Goal: Task Accomplishment & Management: Use online tool/utility

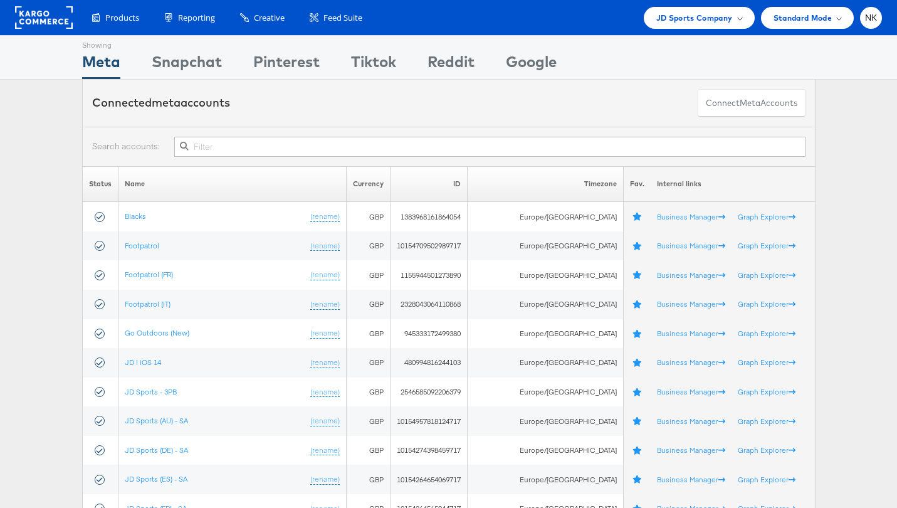
click at [675, 29] on div "Products Product Catalogs Enhance Your Product Catalog, Map Them to Publishers,…" at bounding box center [448, 17] width 897 height 35
click at [674, 18] on span "JD Sports Company" at bounding box center [694, 17] width 76 height 13
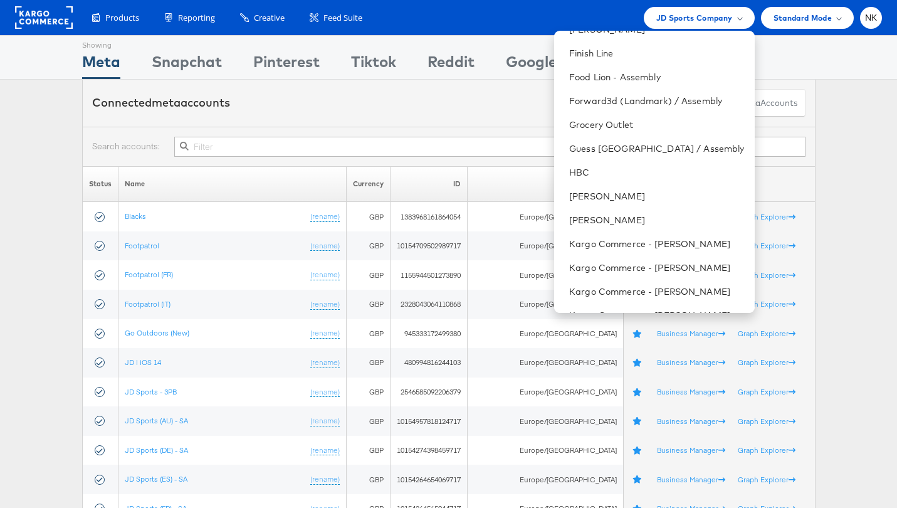
scroll to position [689, 0]
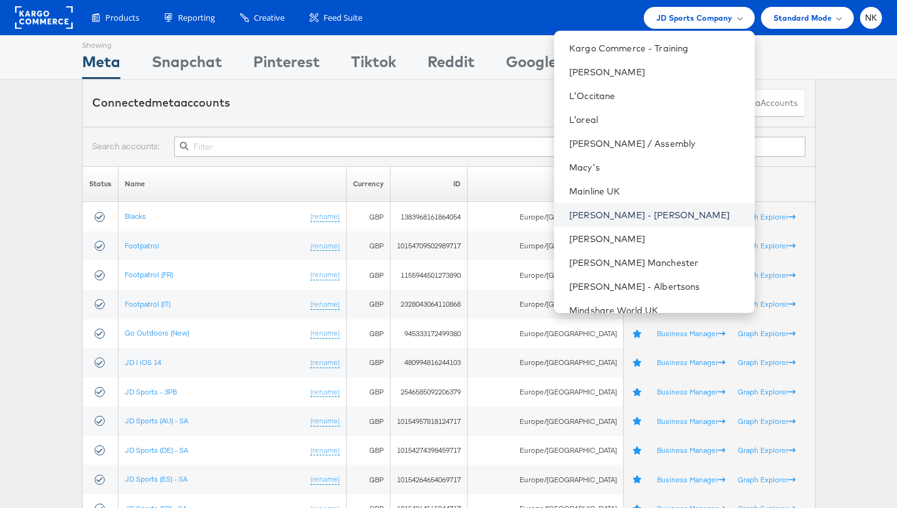
click at [655, 211] on link "Mason - Alexis Bittar" at bounding box center [656, 215] width 175 height 13
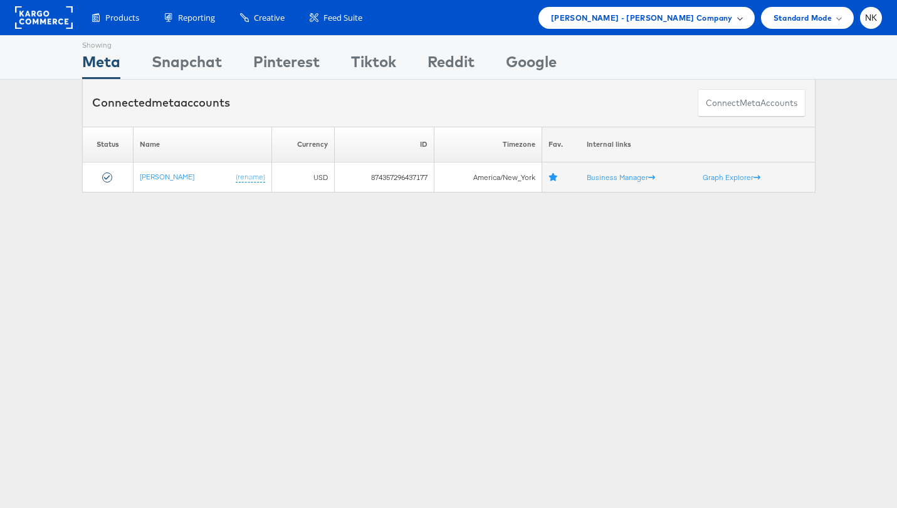
click at [648, 17] on span "[PERSON_NAME] - [PERSON_NAME] Company" at bounding box center [642, 17] width 182 height 13
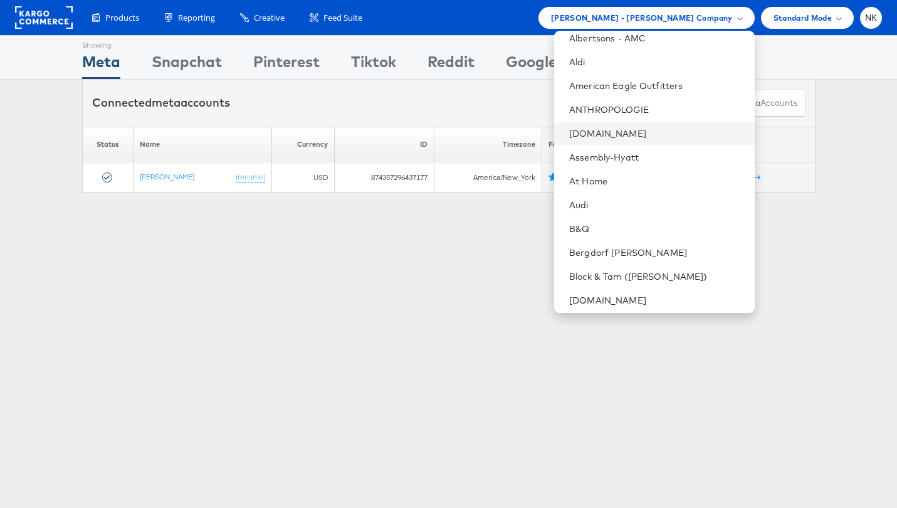
scroll to position [81, 0]
click at [614, 269] on link "Block & Tam ([PERSON_NAME])" at bounding box center [656, 274] width 175 height 13
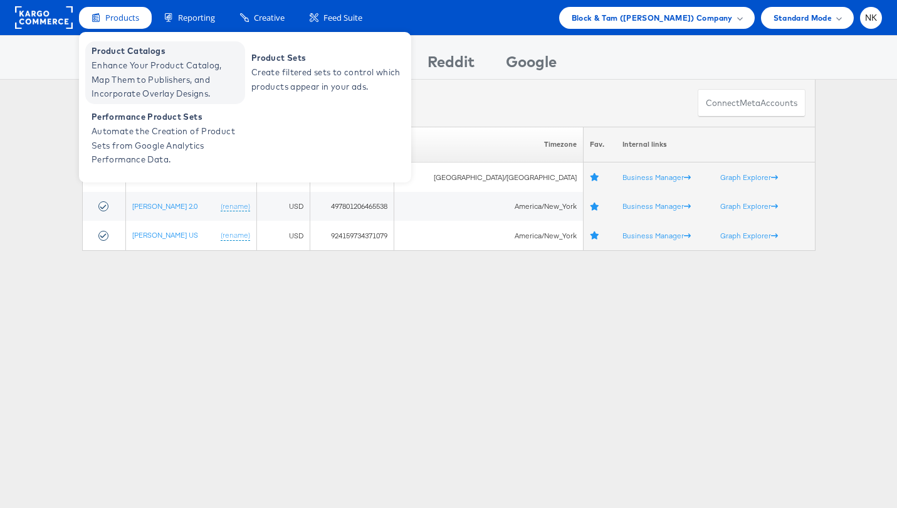
click at [132, 65] on span "Enhance Your Product Catalog, Map Them to Publishers, and Incorporate Overlay D…" at bounding box center [166, 79] width 150 height 43
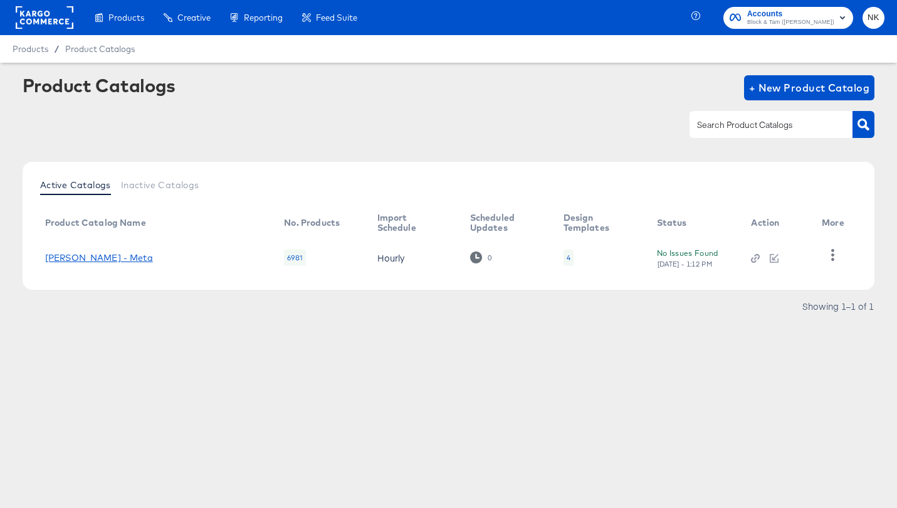
click at [127, 258] on link "Veronica Beard - Meta" at bounding box center [99, 258] width 108 height 10
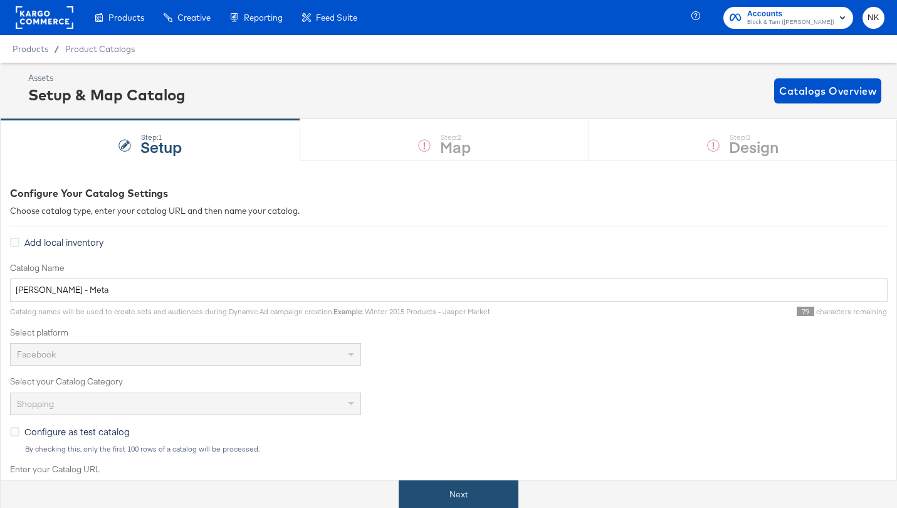
click at [470, 491] on button "Next" at bounding box center [458, 494] width 120 height 28
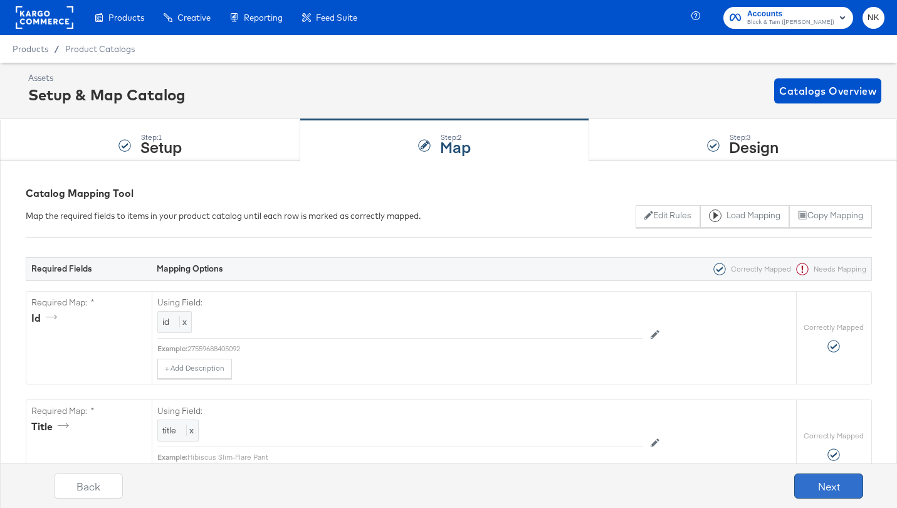
click at [796, 486] on button "Next" at bounding box center [828, 485] width 69 height 25
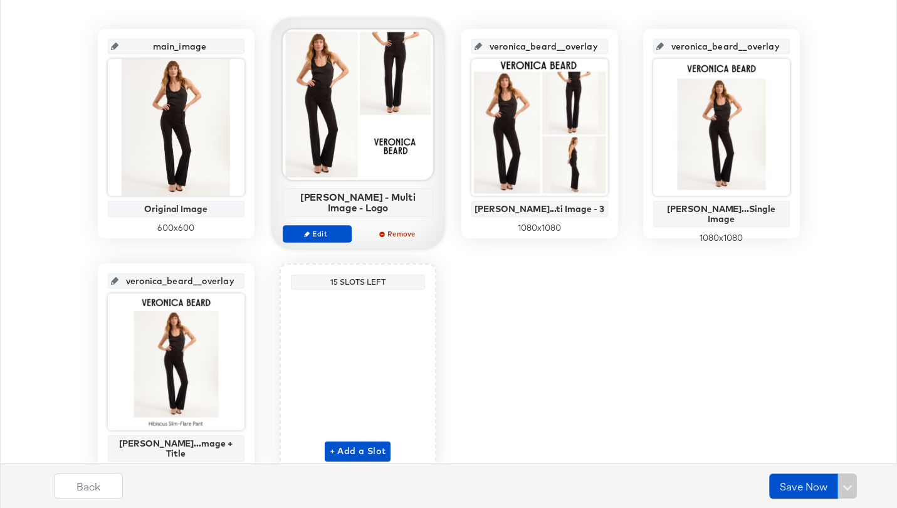
scroll to position [274, 0]
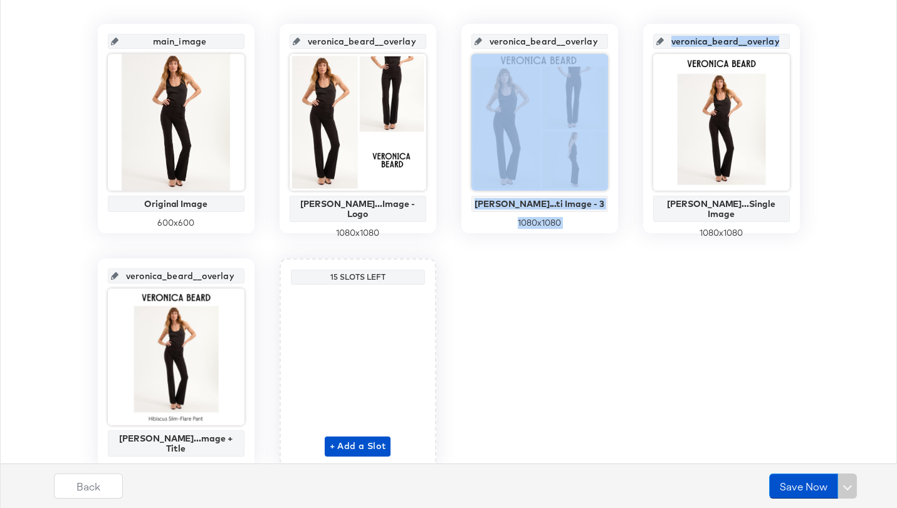
drag, startPoint x: 690, startPoint y: 110, endPoint x: 613, endPoint y: 130, distance: 80.2
click at [610, 138] on div "main_image Original Image 600 x 600 veronica_beard__overlay_1 Veronica Bea...Im…" at bounding box center [448, 246] width 883 height 444
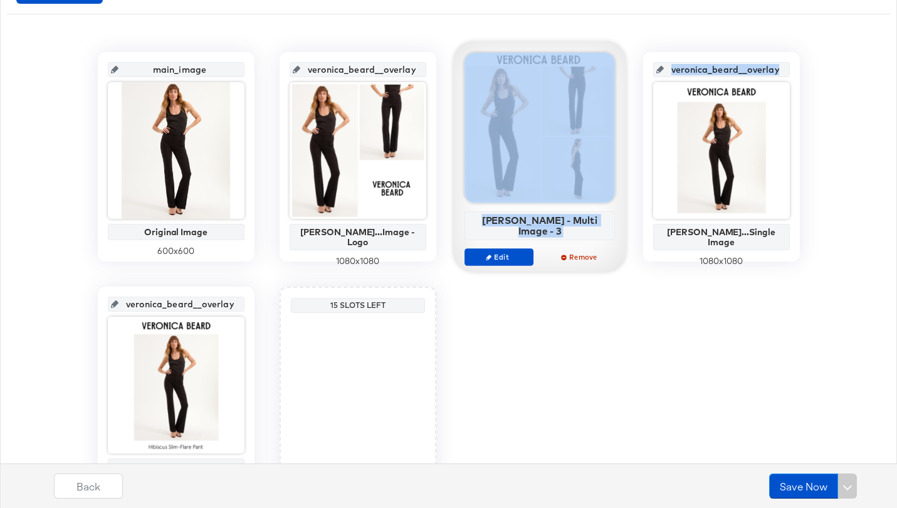
scroll to position [253, 0]
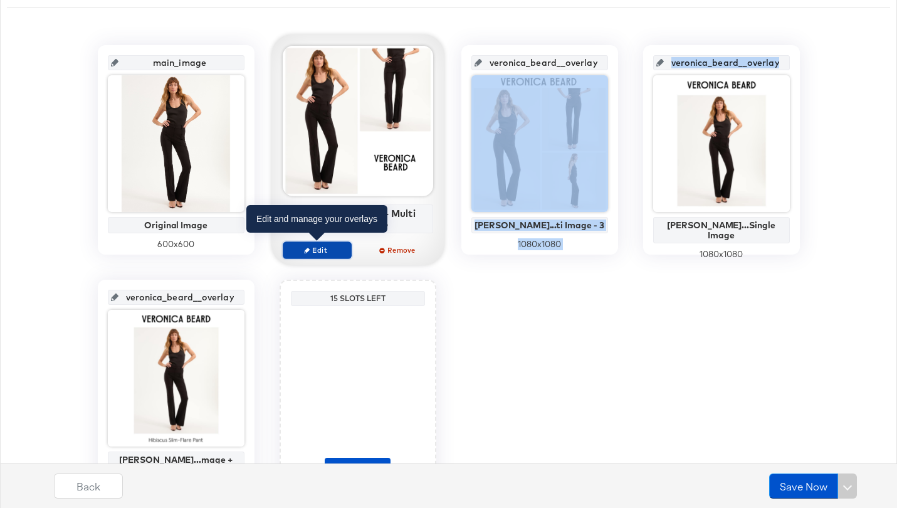
click at [326, 241] on button "Edit" at bounding box center [317, 250] width 69 height 18
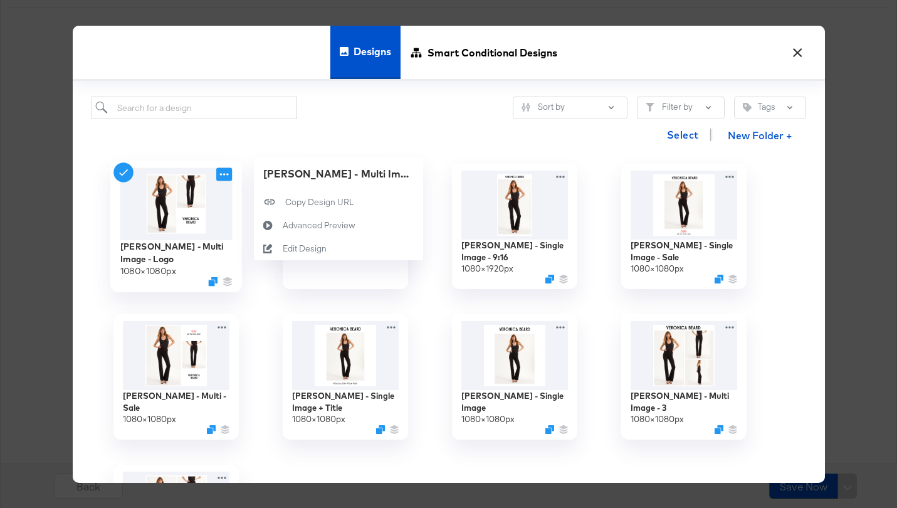
click at [220, 174] on icon at bounding box center [223, 174] width 9 height 3
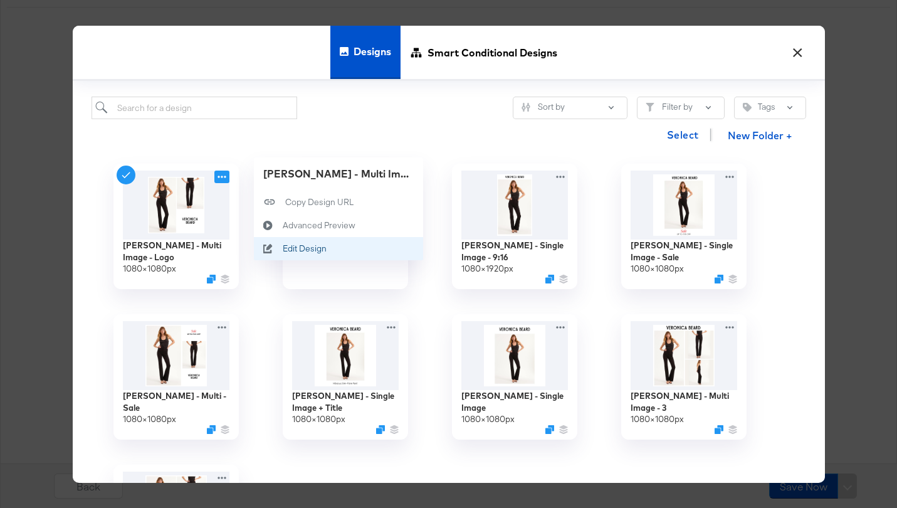
click at [279, 247] on icon at bounding box center [268, 248] width 29 height 10
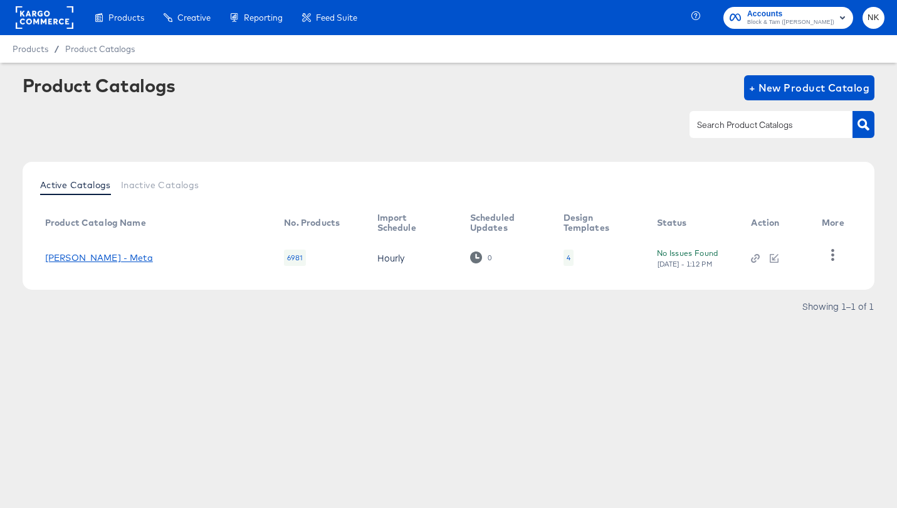
click at [115, 258] on link "Veronica Beard - Meta" at bounding box center [99, 258] width 108 height 10
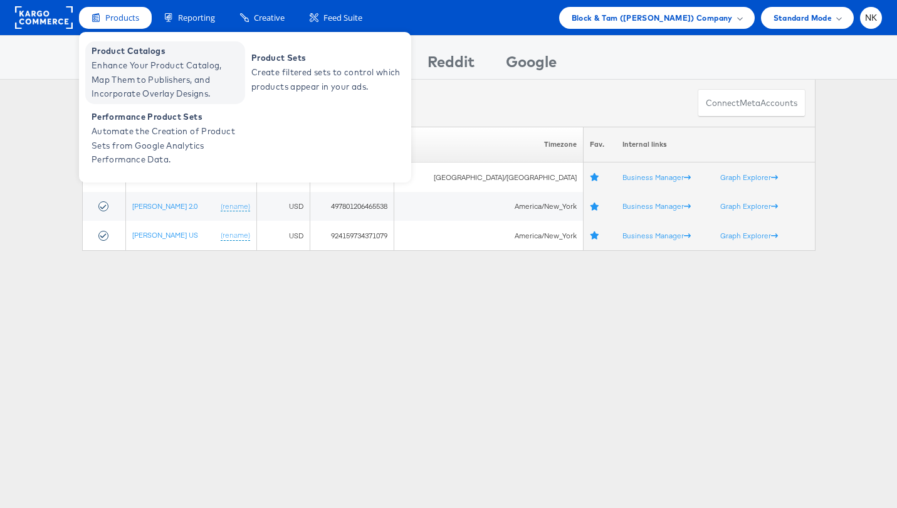
click at [147, 80] on span "Enhance Your Product Catalog, Map Them to Publishers, and Incorporate Overlay D…" at bounding box center [166, 79] width 150 height 43
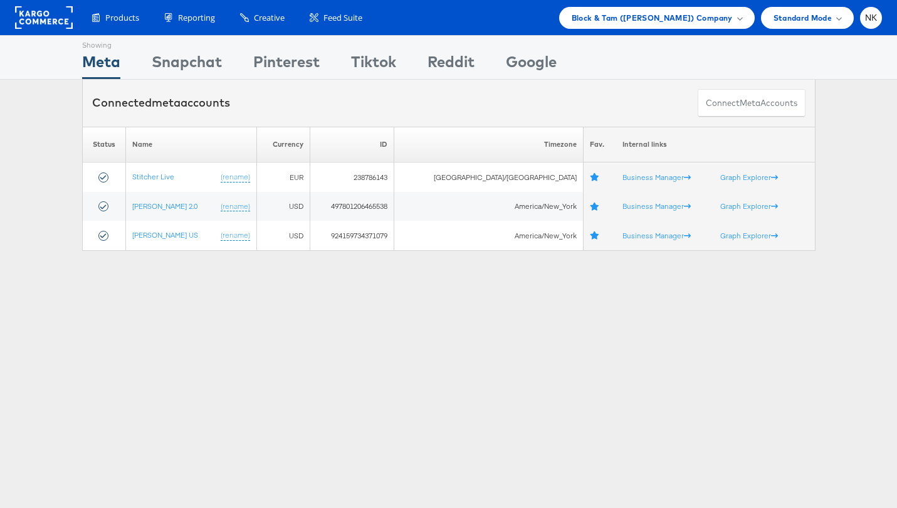
click at [351, 112] on div "Connected meta accounts Connect meta Accounts" at bounding box center [448, 103] width 733 height 47
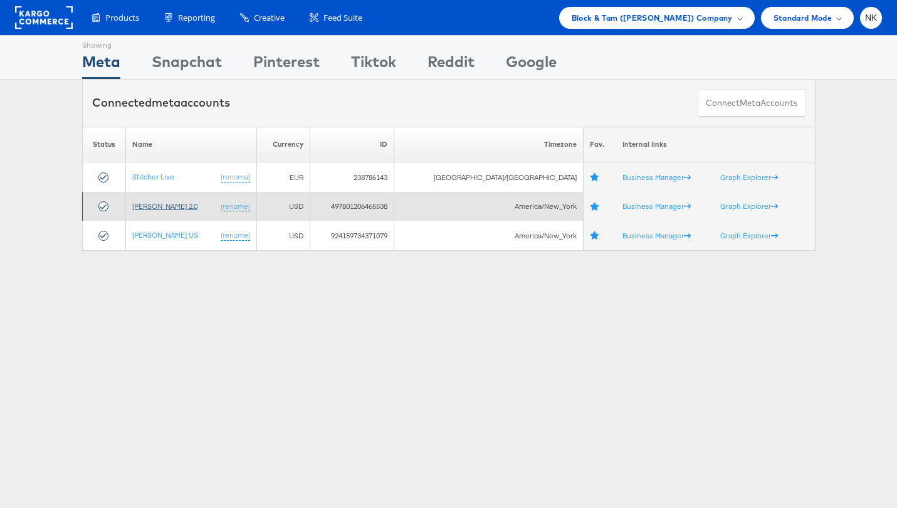
click at [187, 209] on link "Veronica Beard 2.0" at bounding box center [164, 205] width 65 height 9
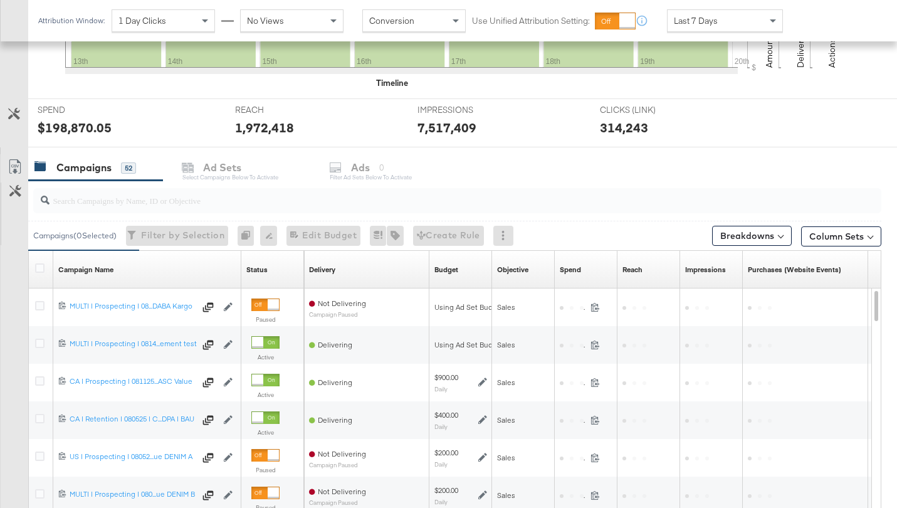
scroll to position [442, 0]
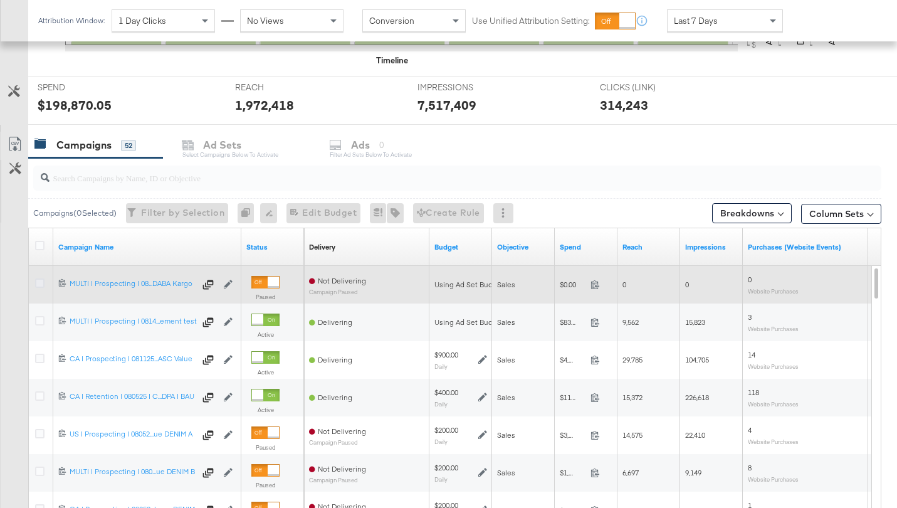
click at [43, 283] on icon at bounding box center [39, 282] width 9 height 9
click at [0, 0] on input "checkbox" at bounding box center [0, 0] width 0 height 0
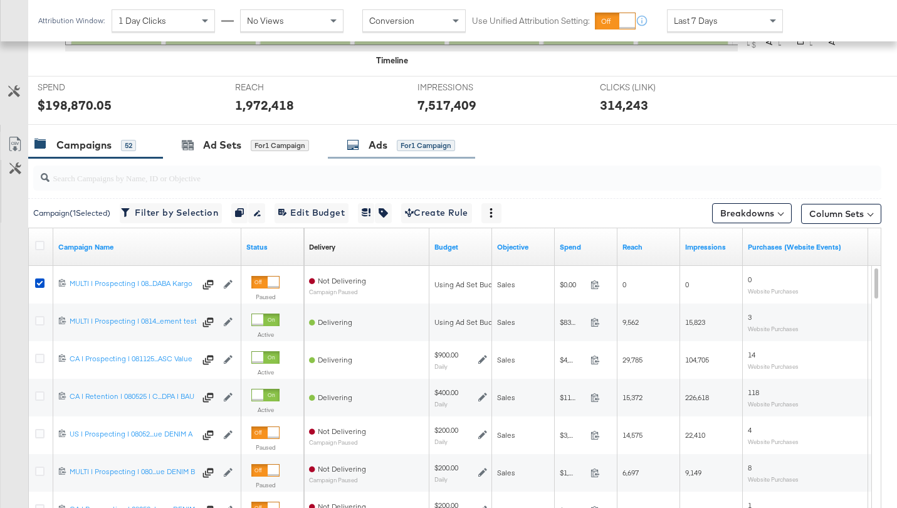
click at [373, 151] on div "Ads" at bounding box center [377, 145] width 19 height 14
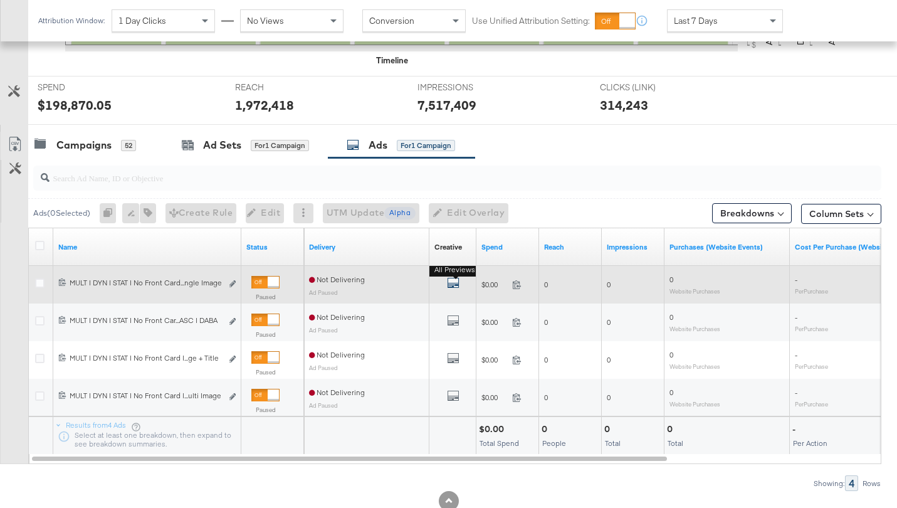
click at [451, 284] on icon "default" at bounding box center [453, 282] width 13 height 13
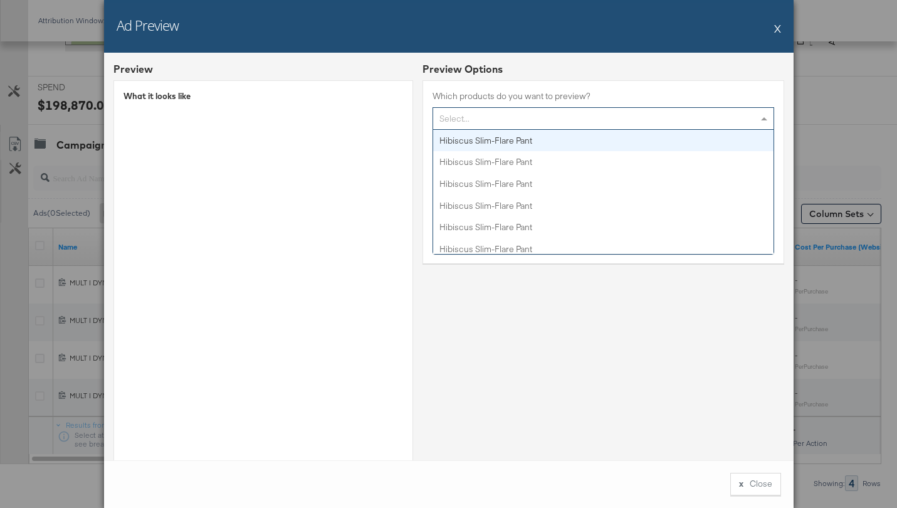
click at [471, 123] on div "Select..." at bounding box center [603, 118] width 340 height 21
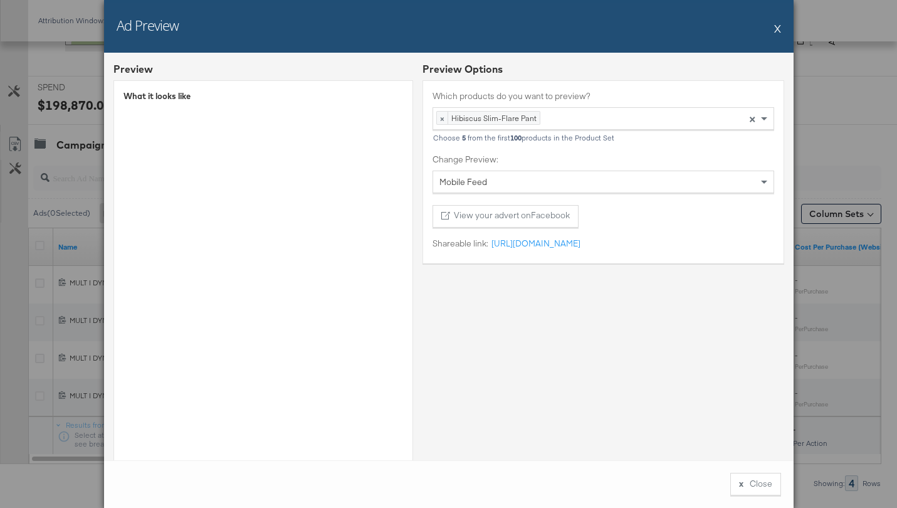
click at [779, 28] on button "X" at bounding box center [777, 28] width 7 height 25
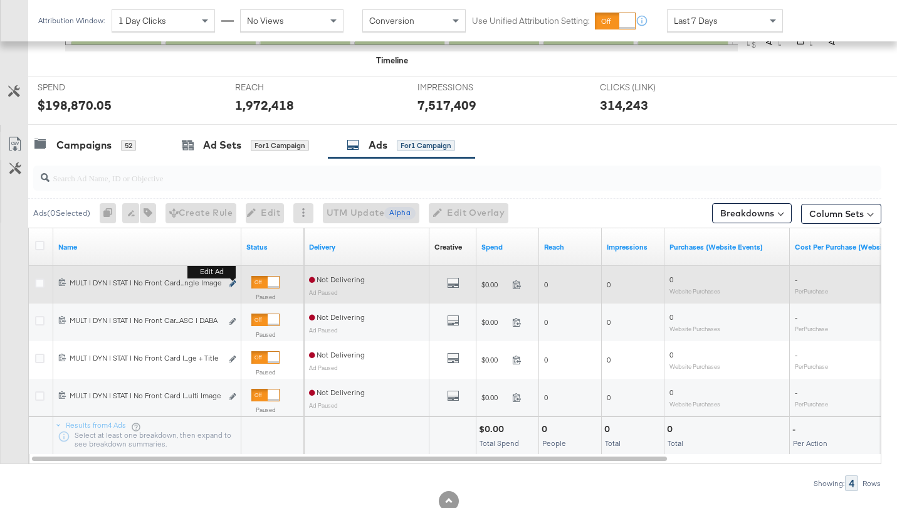
click at [232, 285] on icon "link" at bounding box center [232, 283] width 6 height 7
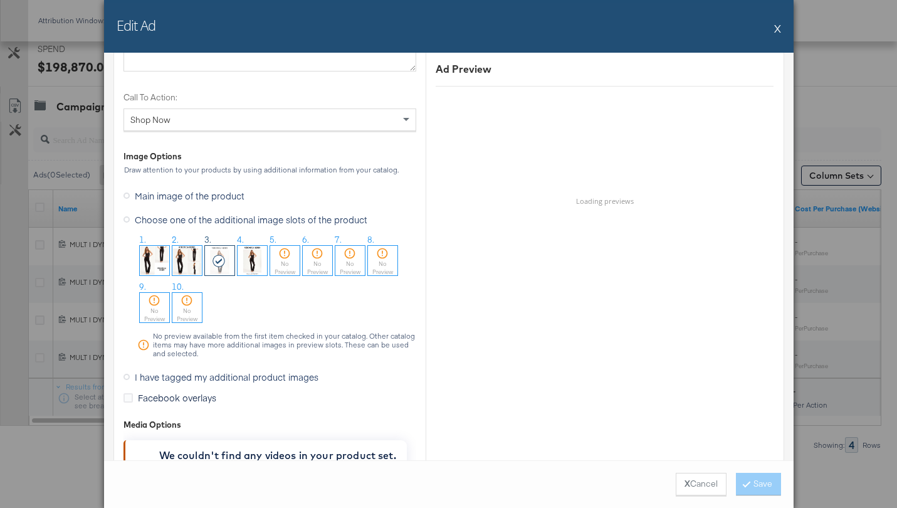
scroll to position [1346, 0]
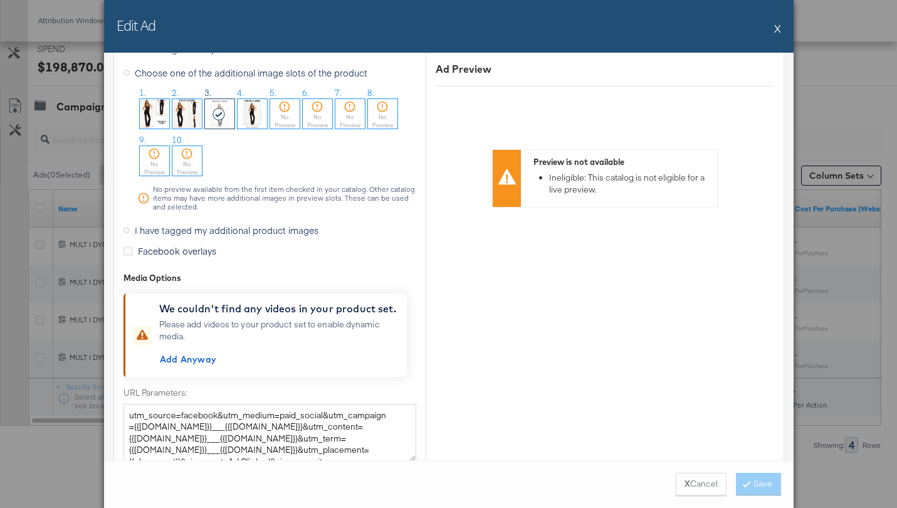
click at [161, 119] on img at bounding box center [154, 113] width 29 height 29
click at [192, 119] on img at bounding box center [186, 113] width 29 height 29
click at [158, 117] on img at bounding box center [154, 113] width 29 height 29
click at [179, 115] on img at bounding box center [186, 113] width 29 height 29
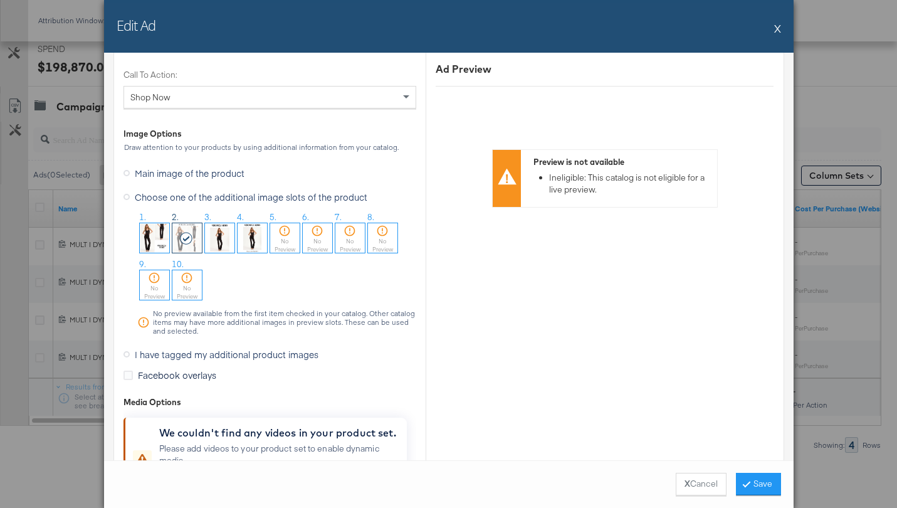
scroll to position [1221, 0]
click at [181, 353] on span "I have tagged my additional product images" at bounding box center [227, 355] width 184 height 13
click at [0, 0] on input "I have tagged my additional product images" at bounding box center [0, 0] width 0 height 0
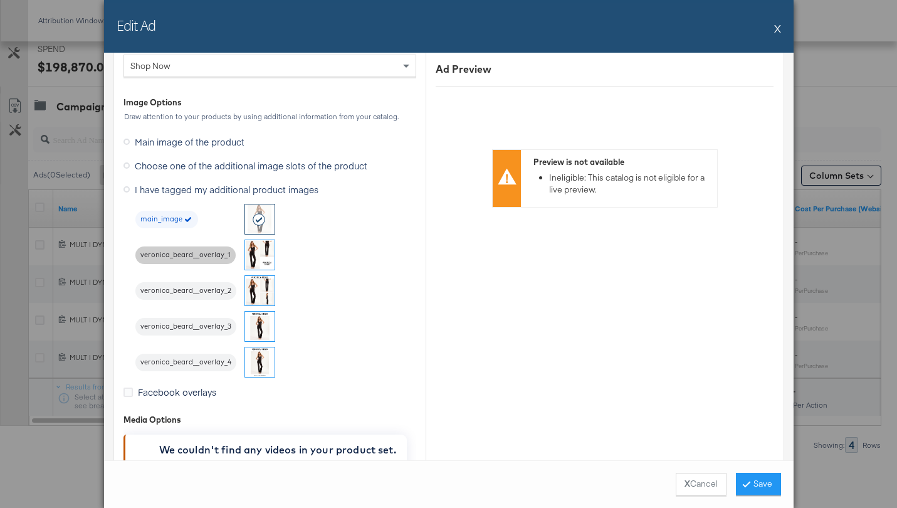
scroll to position [1066, 0]
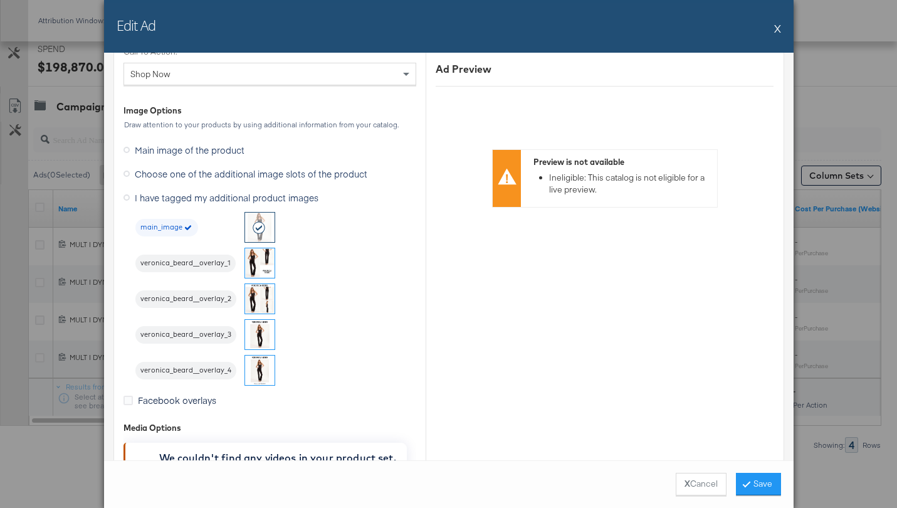
click at [209, 178] on span "Choose one of the additional image slots of the product" at bounding box center [251, 173] width 232 height 13
click at [0, 0] on input "Choose one of the additional image slots of the product" at bounding box center [0, 0] width 0 height 0
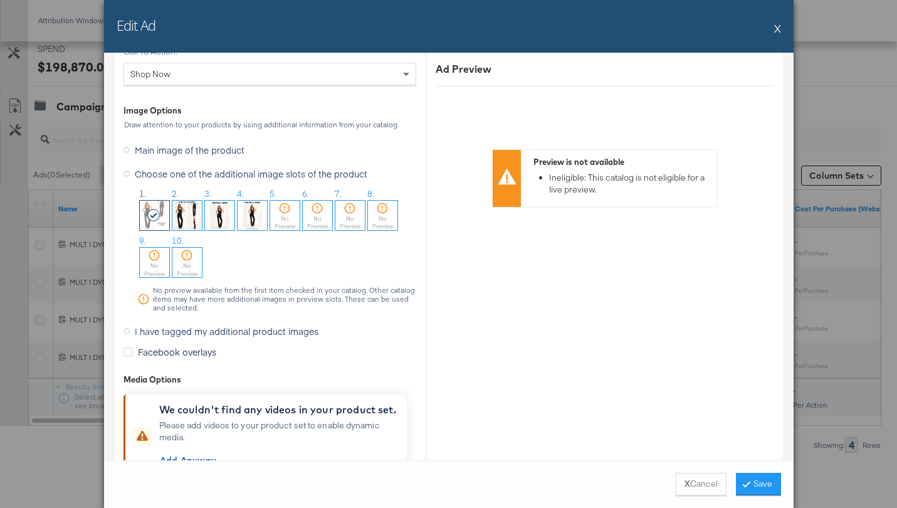
click at [197, 179] on span "Choose one of the additional image slots of the product" at bounding box center [251, 173] width 232 height 13
click at [0, 0] on input "Choose one of the additional image slots of the product" at bounding box center [0, 0] width 0 height 0
click at [195, 153] on span "Main image of the product" at bounding box center [190, 149] width 110 height 13
click at [0, 0] on input "Main image of the product" at bounding box center [0, 0] width 0 height 0
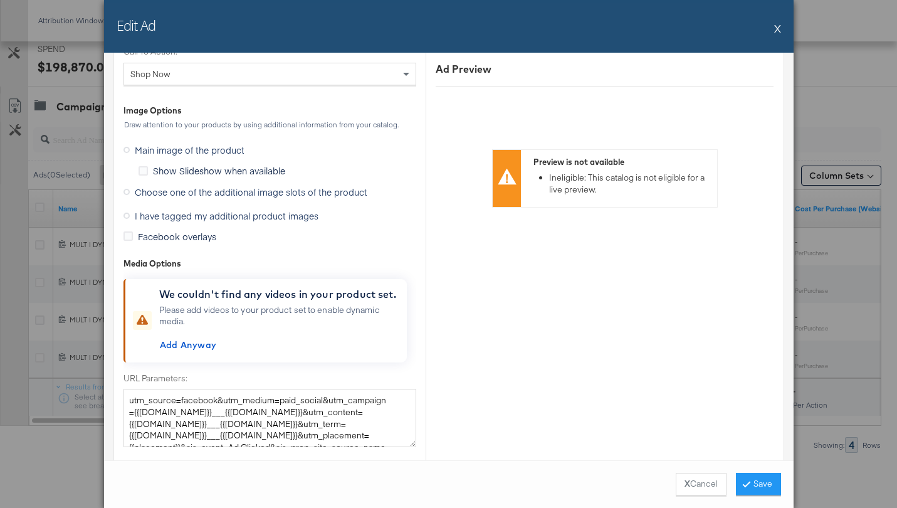
click at [190, 187] on span "Choose one of the additional image slots of the product" at bounding box center [251, 191] width 232 height 13
click at [0, 0] on input "Choose one of the additional image slots of the product" at bounding box center [0, 0] width 0 height 0
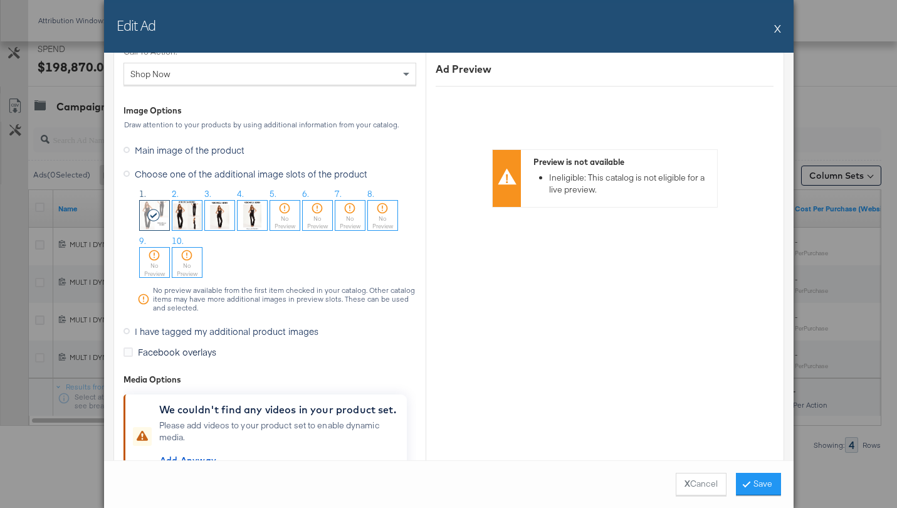
click at [194, 154] on span "Main image of the product" at bounding box center [190, 149] width 110 height 13
click at [0, 0] on input "Main image of the product" at bounding box center [0, 0] width 0 height 0
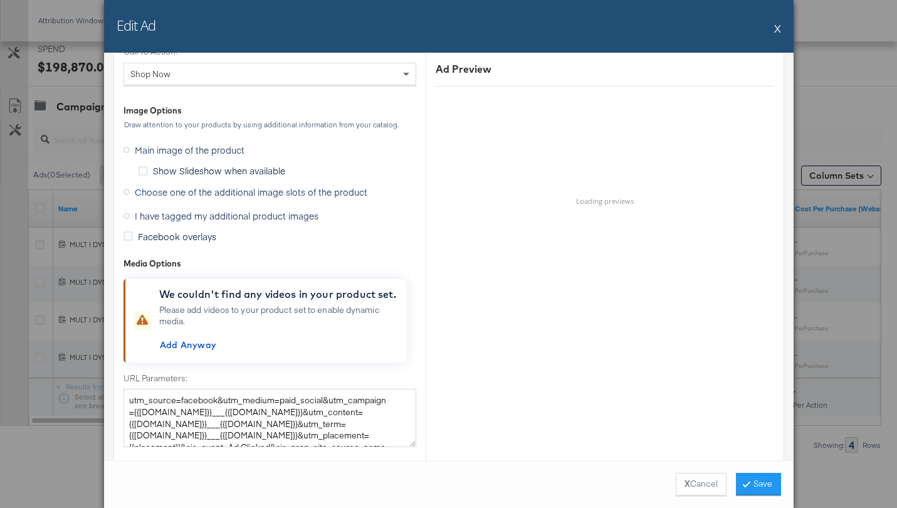
click at [199, 187] on span "Choose one of the additional image slots of the product" at bounding box center [251, 191] width 232 height 13
click at [0, 0] on input "Choose one of the additional image slots of the product" at bounding box center [0, 0] width 0 height 0
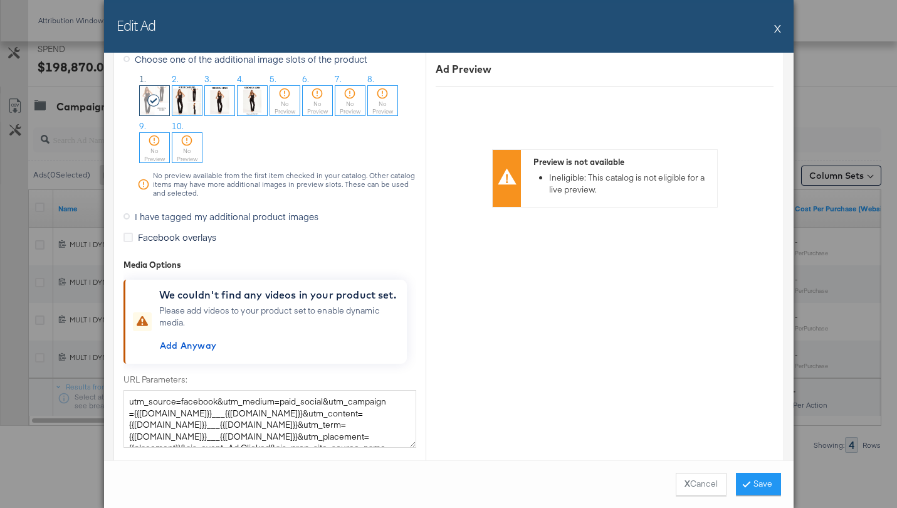
scroll to position [1168, 0]
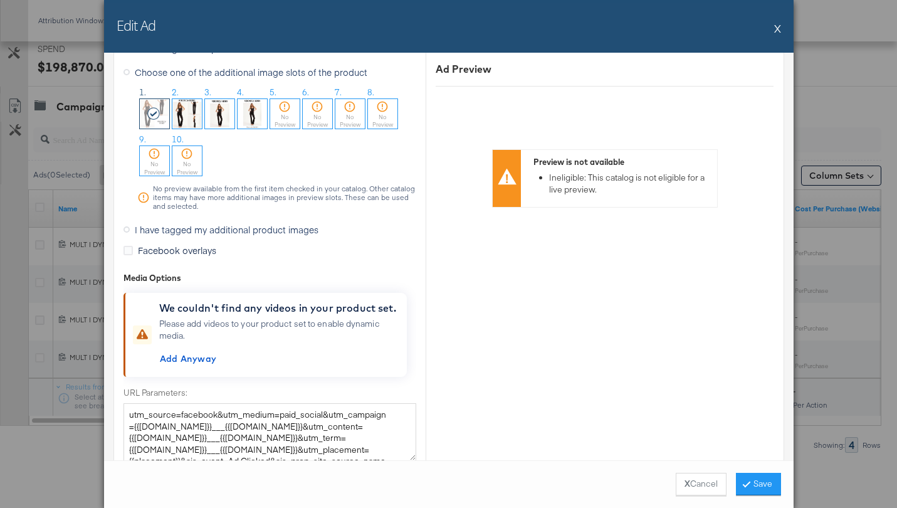
click at [239, 113] on img at bounding box center [251, 113] width 29 height 29
click at [165, 233] on span "I have tagged my additional product images" at bounding box center [227, 229] width 184 height 13
click at [0, 0] on input "I have tagged my additional product images" at bounding box center [0, 0] width 0 height 0
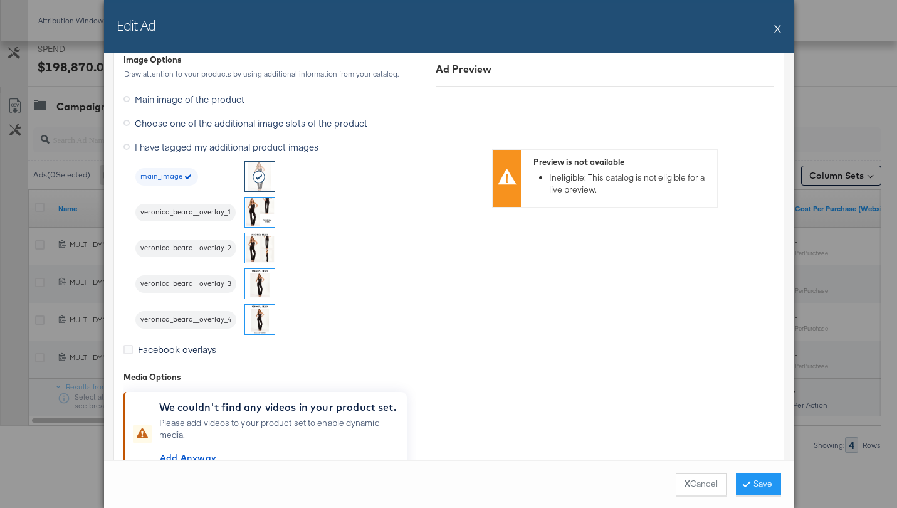
scroll to position [1113, 0]
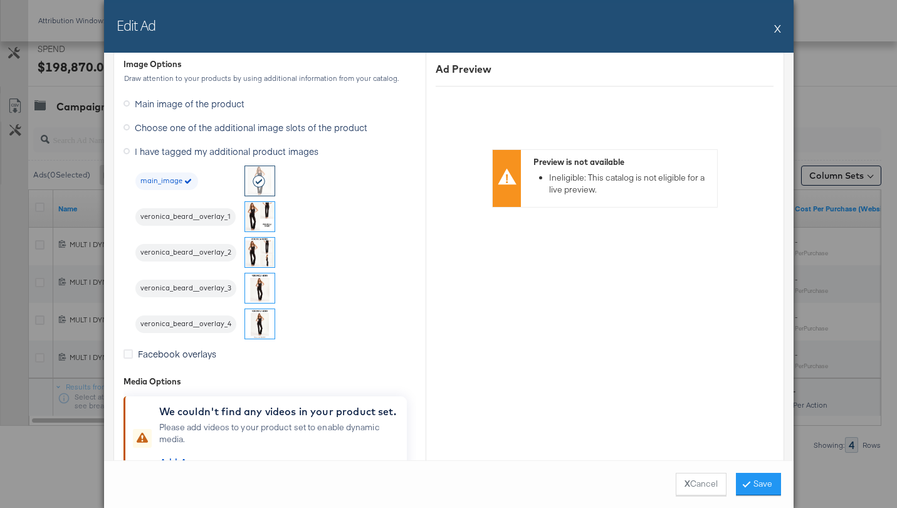
click at [261, 222] on img at bounding box center [259, 216] width 29 height 29
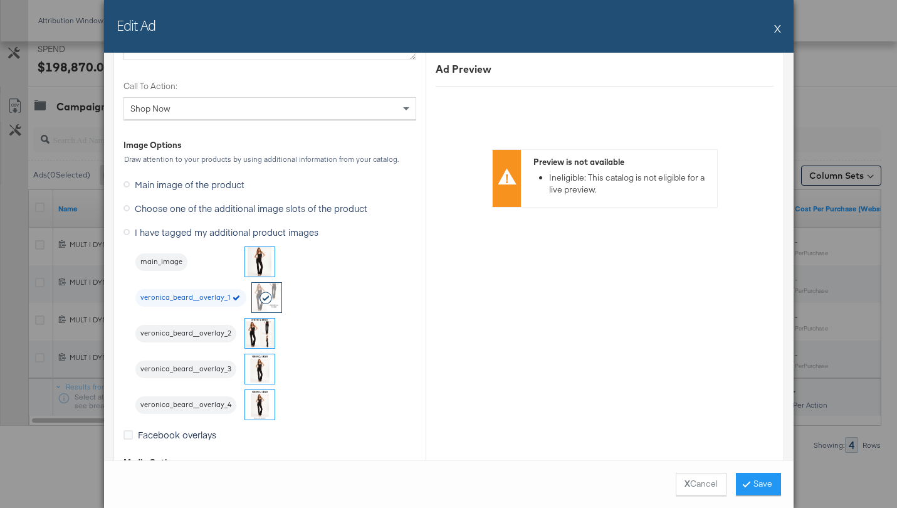
scroll to position [1059, 0]
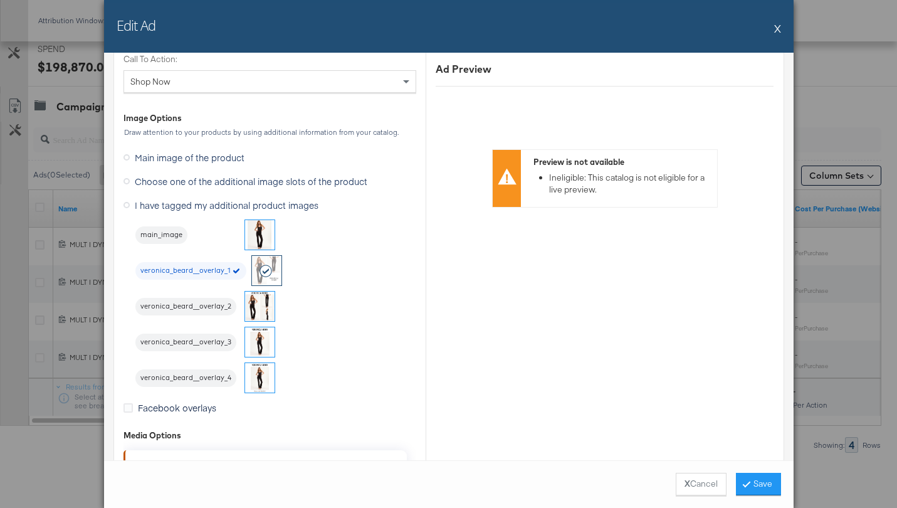
click at [774, 34] on button "X" at bounding box center [777, 28] width 7 height 25
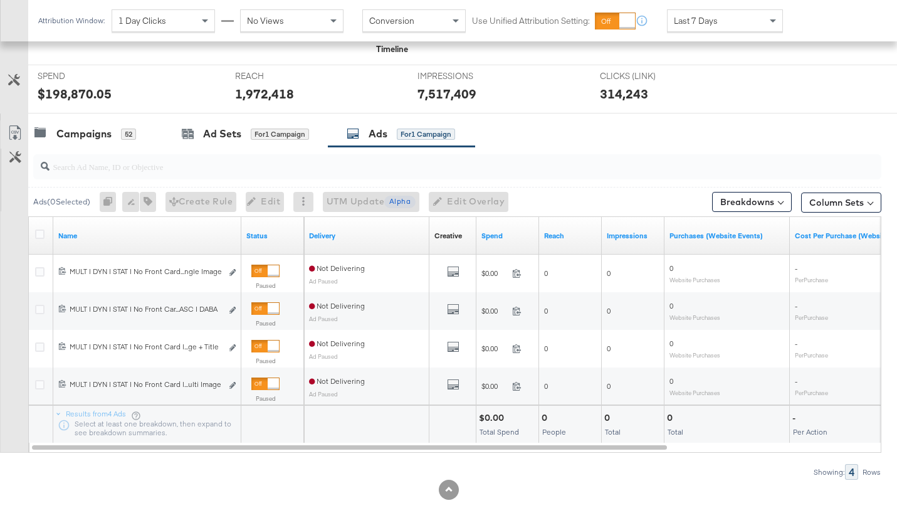
scroll to position [481, 0]
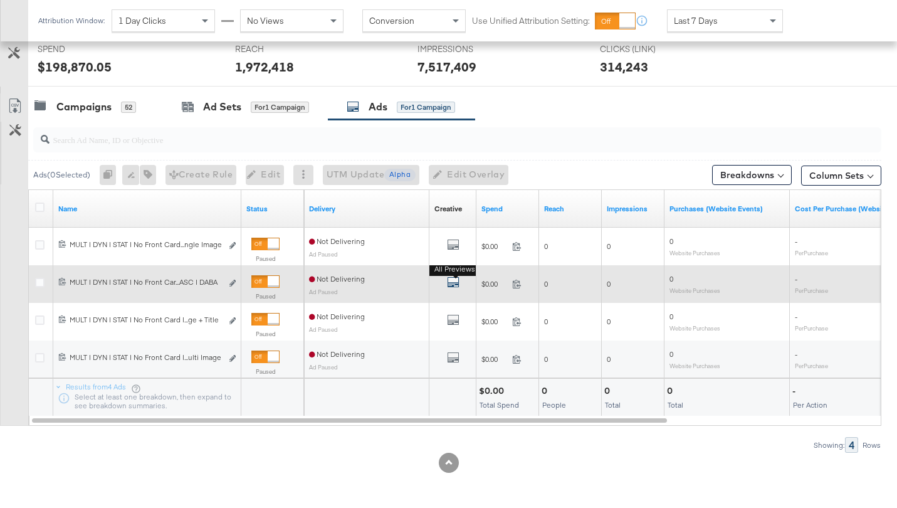
click at [451, 284] on icon "default" at bounding box center [453, 282] width 13 height 13
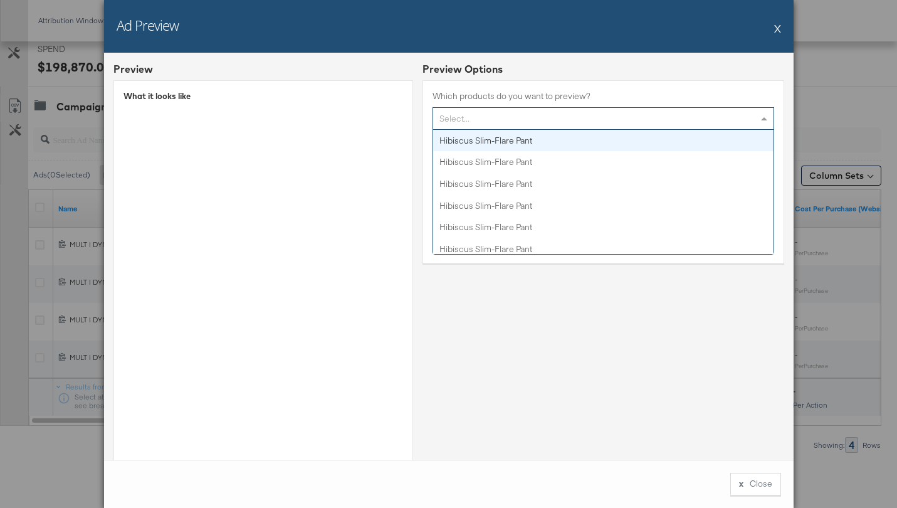
click at [497, 127] on div "Select..." at bounding box center [603, 118] width 340 height 21
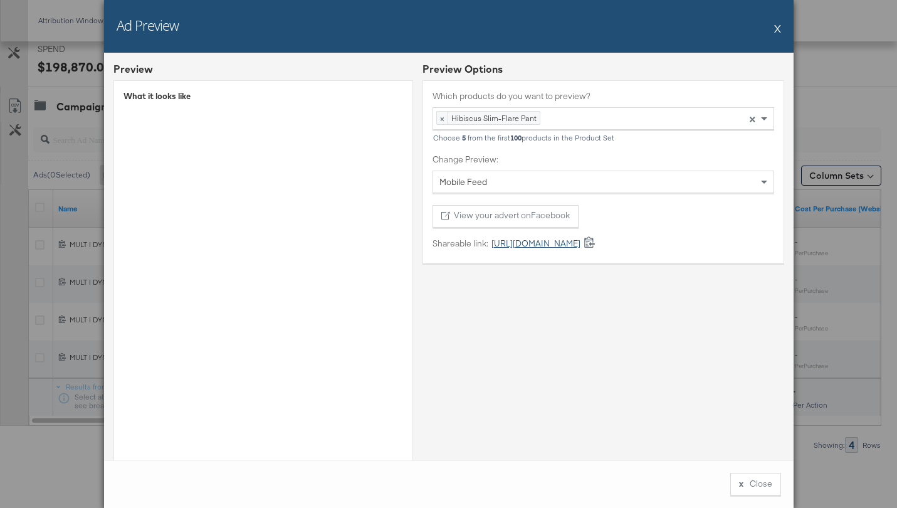
click at [521, 247] on link "https://fb.me/20EL0S026ymFB6V" at bounding box center [534, 243] width 92 height 12
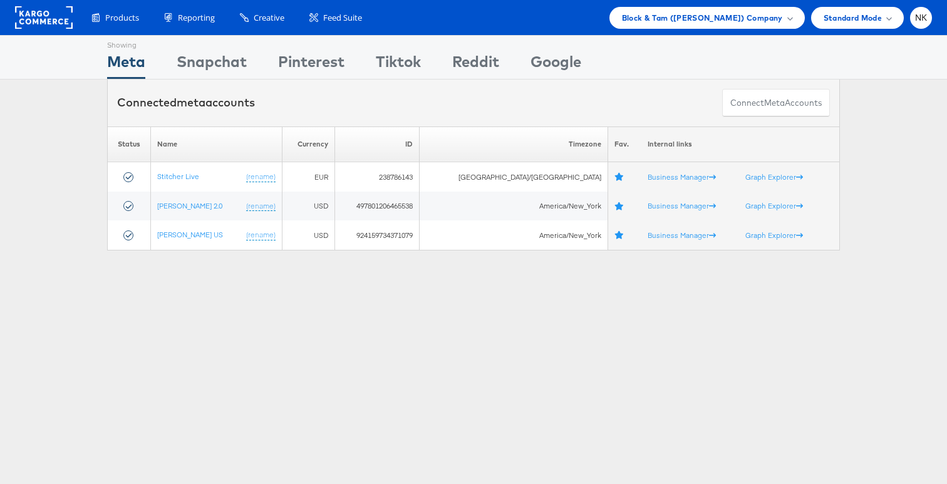
click at [656, 30] on div "Products Product Catalogs Enhance Your Product Catalog, Map Them to Publishers,…" at bounding box center [473, 17] width 947 height 35
click at [659, 27] on div "Block & Tam ([PERSON_NAME]) Company" at bounding box center [707, 18] width 195 height 22
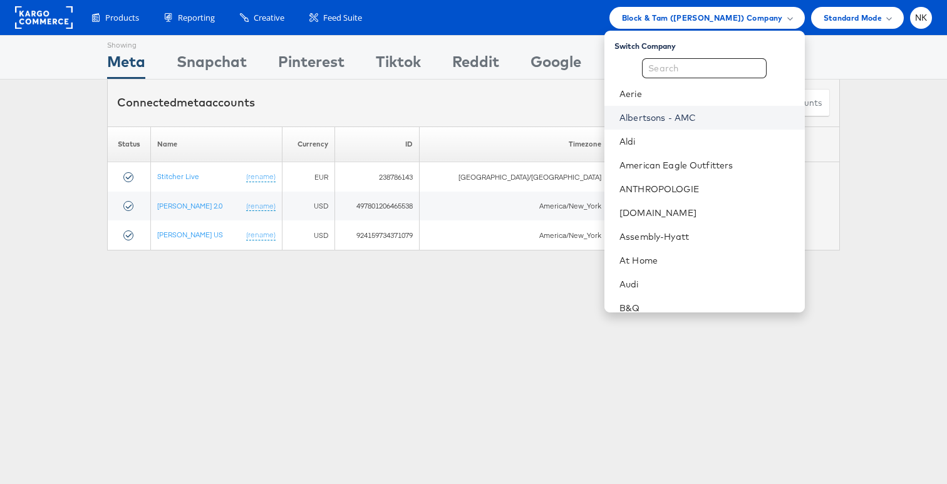
click at [682, 123] on link "Albertsons - AMC" at bounding box center [707, 118] width 175 height 13
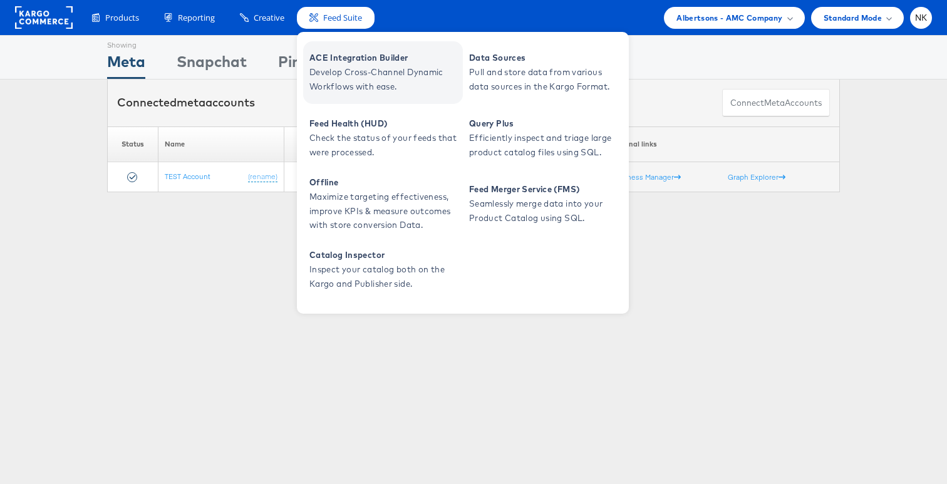
click at [322, 70] on span "Develop Cross-Channel Dynamic Workflows with ease." at bounding box center [385, 79] width 150 height 29
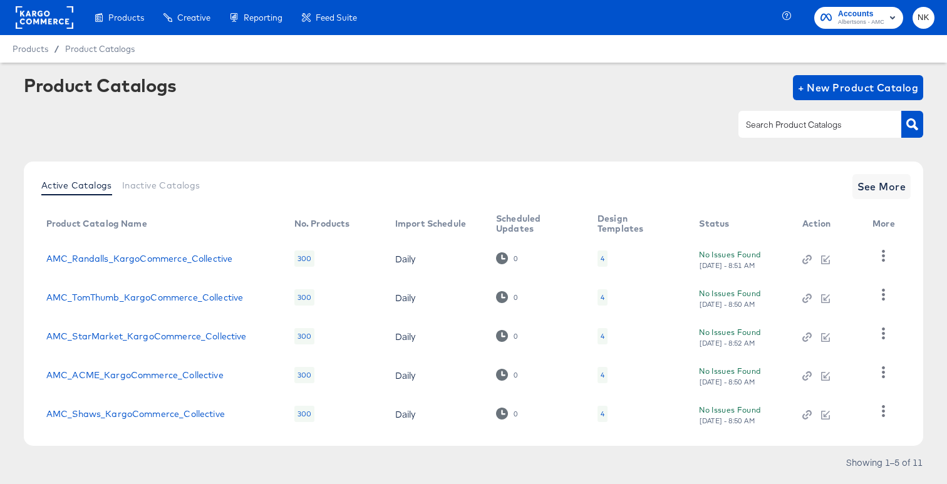
click at [58, 13] on rect at bounding box center [45, 17] width 58 height 23
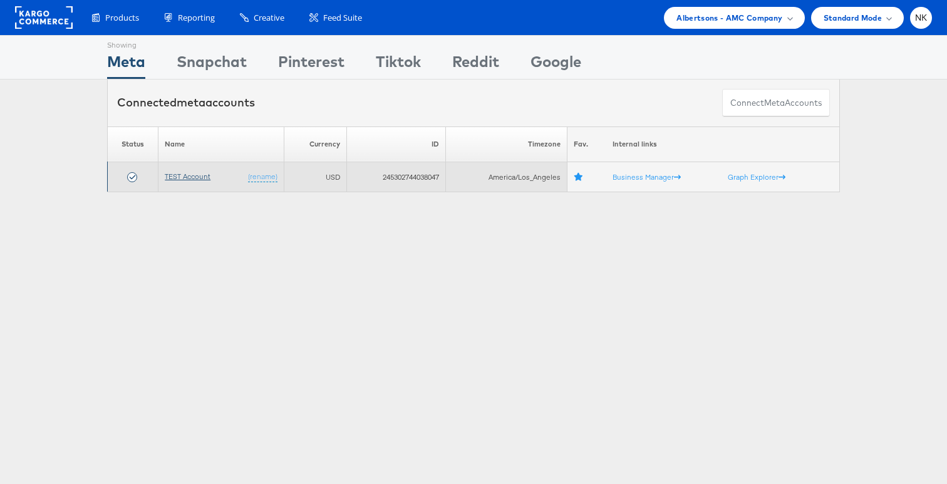
click at [198, 179] on link "TEST Account" at bounding box center [188, 176] width 46 height 9
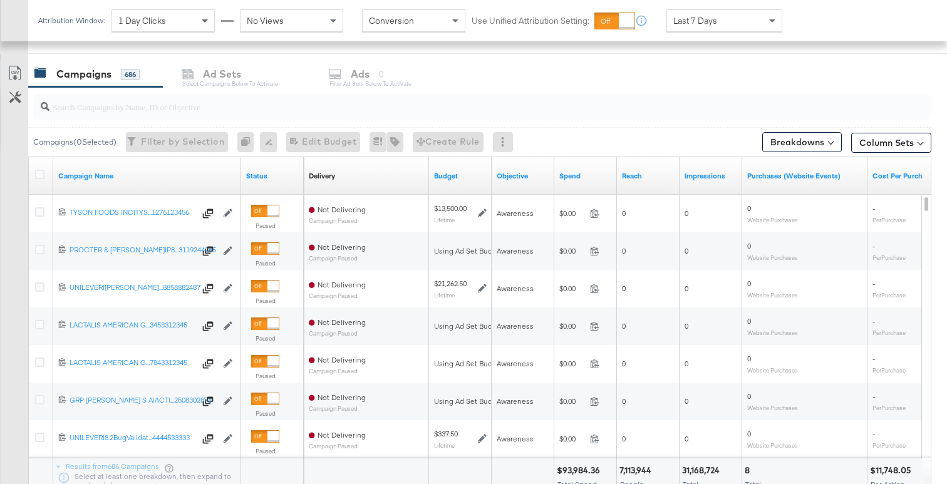
scroll to position [528, 0]
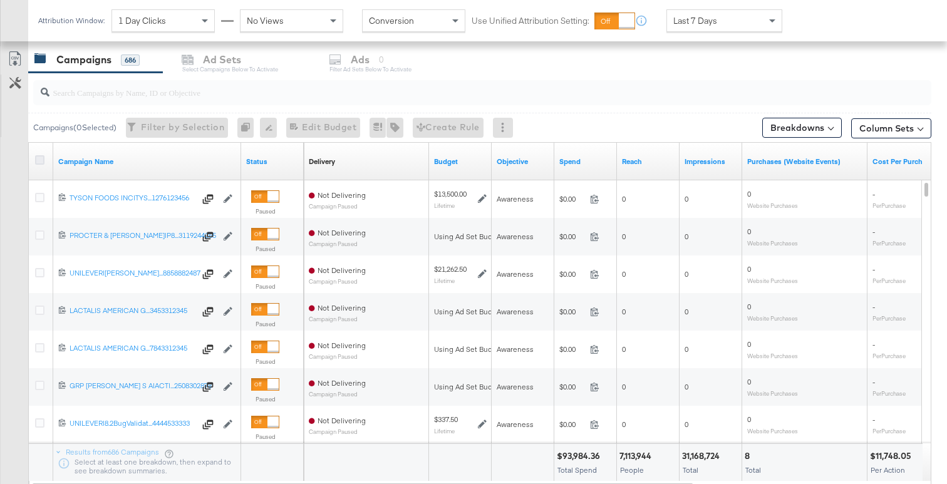
click at [41, 157] on icon at bounding box center [39, 159] width 9 height 9
click at [0, 0] on input "checkbox" at bounding box center [0, 0] width 0 height 0
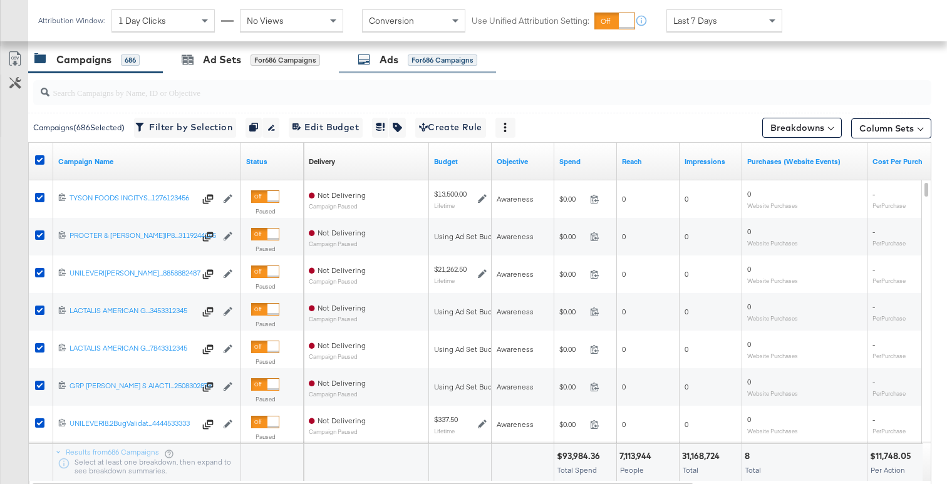
click at [373, 66] on div "Ads for 686 Campaigns" at bounding box center [418, 60] width 120 height 14
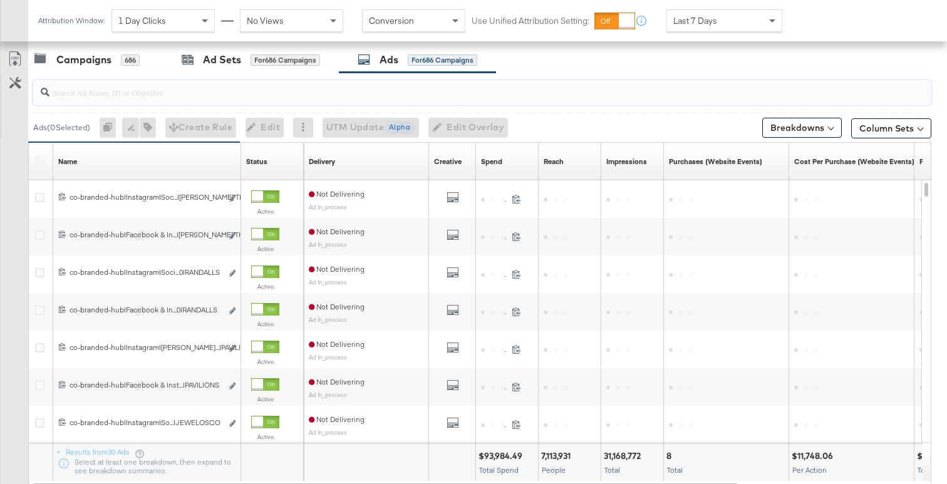
click at [189, 98] on input "search" at bounding box center [450, 87] width 802 height 24
paste input "co-branded-hub|Facebook & Instagram|Social Media|FBIG - Premium Carousel & Prod…"
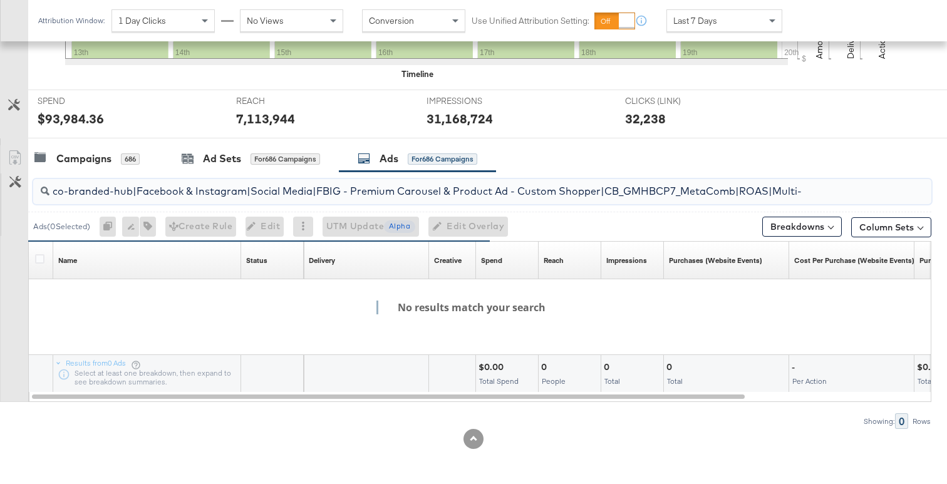
drag, startPoint x: 815, startPoint y: 188, endPoint x: 349, endPoint y: 192, distance: 465.5
click at [349, 192] on input "co-branded-hub|Facebook & Instagram|Social Media|FBIG - Premium Carousel & Prod…" at bounding box center [450, 186] width 802 height 24
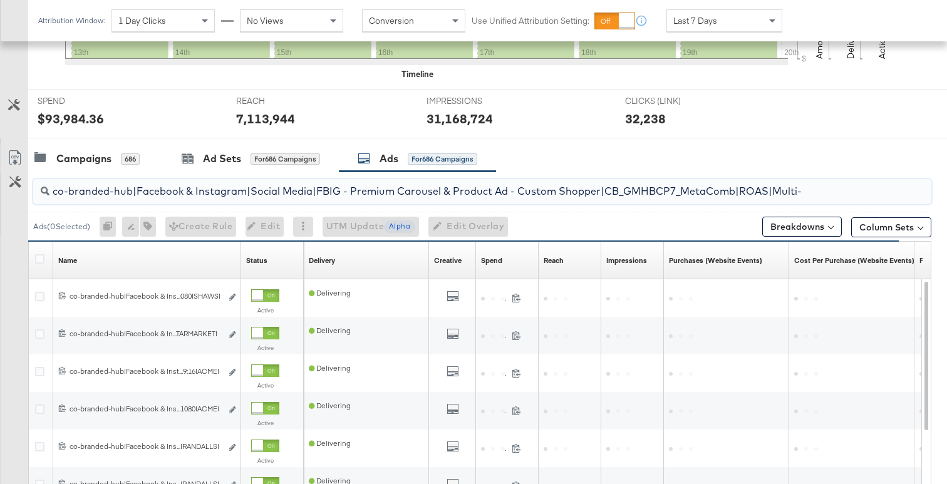
scroll to position [528, 0]
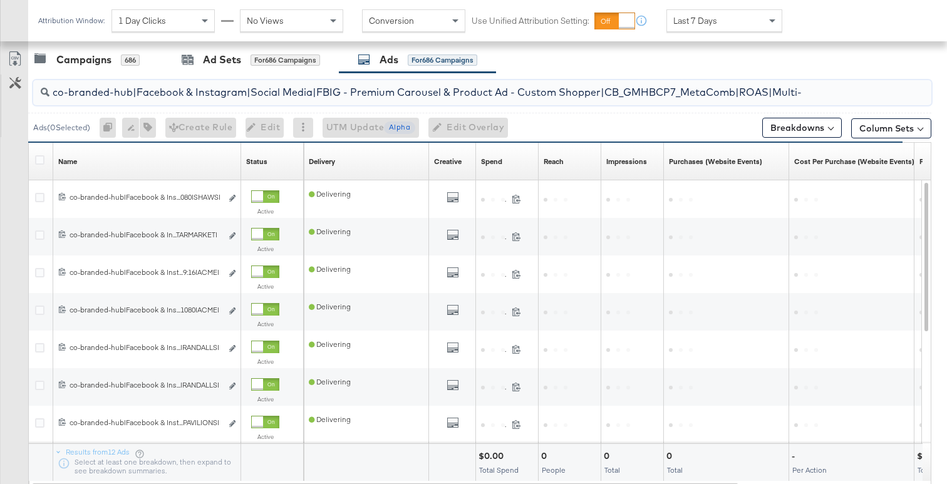
click at [405, 94] on input "co-branded-hub|Facebook & Instagram|Social Media|FBIG - Premium Carousel & Prod…" at bounding box center [450, 87] width 802 height 24
drag, startPoint x: 766, startPoint y: 95, endPoint x: 884, endPoint y: 105, distance: 118.8
click at [884, 105] on div "co-branded-hub|Facebook & Instagram|Social Media|FBIG - Premium Carousel & Prod…" at bounding box center [482, 92] width 898 height 25
click at [614, 93] on input "co-branded-hub|Facebook & Instagram|Social Media|FBIG - Premium Carousel & Prod…" at bounding box center [450, 87] width 802 height 24
drag, startPoint x: 606, startPoint y: 94, endPoint x: 831, endPoint y: 92, distance: 224.9
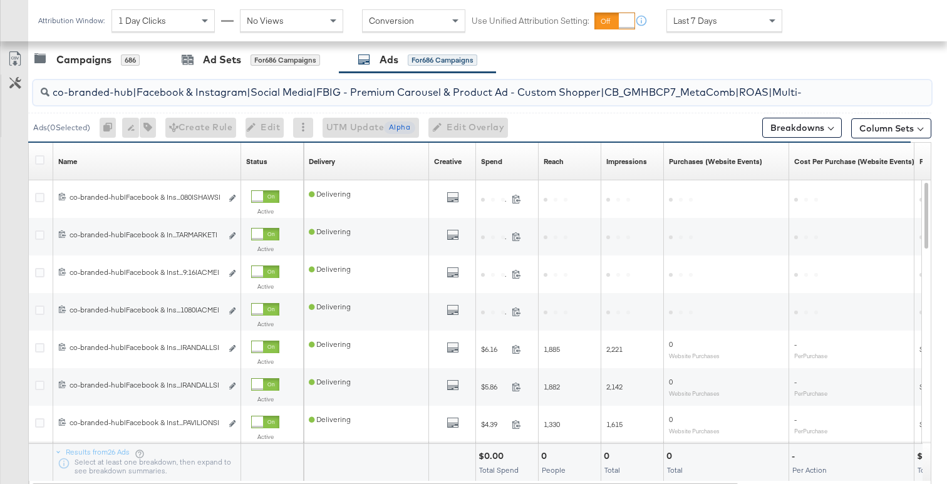
click at [830, 93] on input "co-branded-hub|Facebook & Instagram|Social Media|FBIG - Premium Carousel & Prod…" at bounding box center [450, 87] width 802 height 24
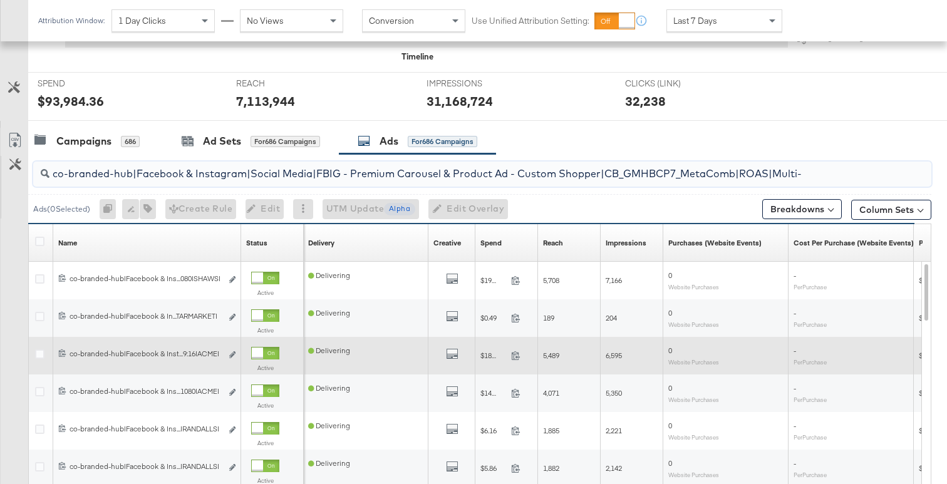
scroll to position [472, 0]
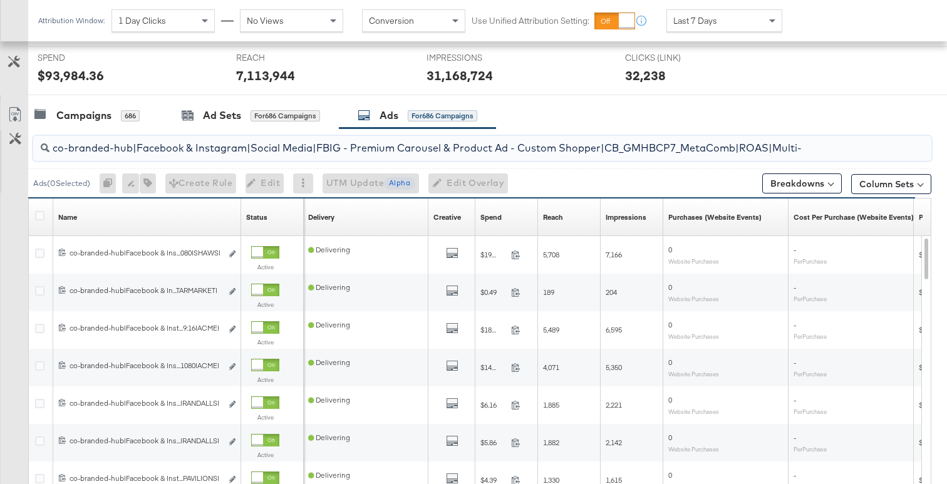
click at [700, 146] on input "co-branded-hub|Facebook & Instagram|Social Media|FBIG - Premium Carousel & Prod…" at bounding box center [450, 143] width 802 height 24
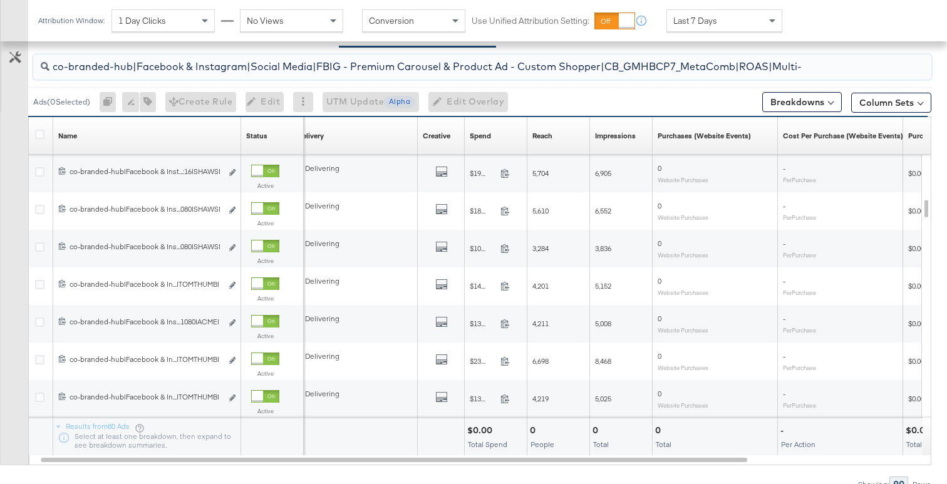
scroll to position [519, 0]
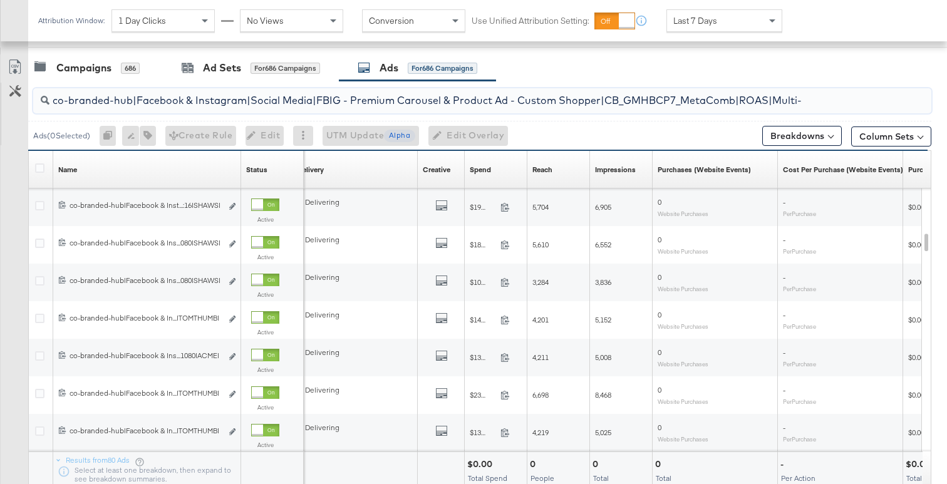
drag, startPoint x: 675, startPoint y: 99, endPoint x: 925, endPoint y: 96, distance: 249.4
click at [925, 96] on div "co-branded-hub|Facebook & Instagram|Social Media|FBIG - Premium Carousel & Prod…" at bounding box center [482, 100] width 898 height 25
click at [824, 104] on input "co-branded-hub|Facebook & Instagram|Social Media|FBIG - Premium Carousel & Prod…" at bounding box center [450, 95] width 802 height 24
paste input "brand|Multiversions|8/13/2025|9/09/2025|2800000|14|40000|0|0|LM68655784329903.0…"
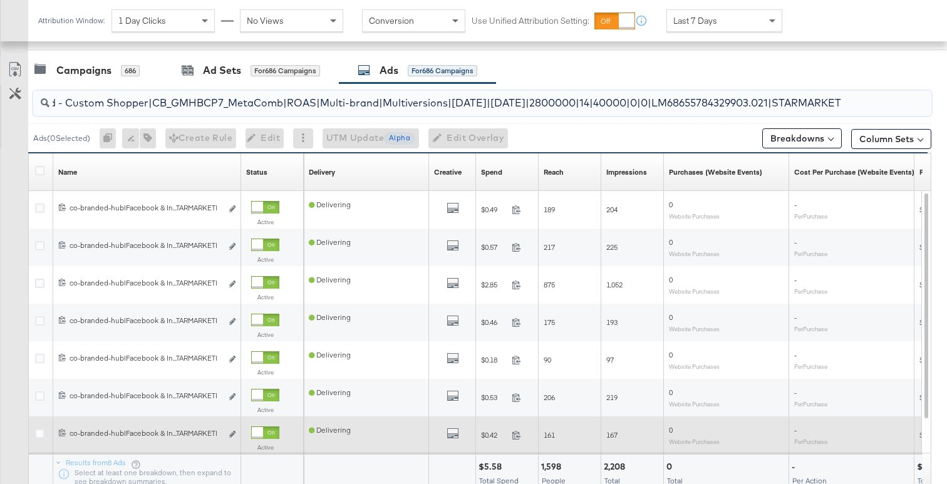
scroll to position [518, 0]
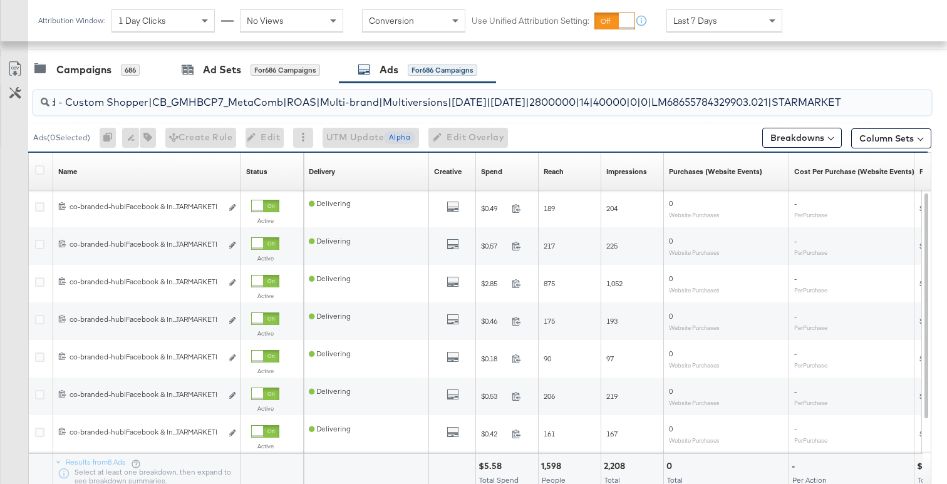
type input "co-branded-hub|Facebook & Instagram|Social Media|FBIG - Premium Carousel & Prod…"
click at [360, 112] on div "co-branded-hub|Facebook & Instagram|Social Media|FBIG - Premium Carousel & Prod…" at bounding box center [482, 102] width 898 height 25
click at [476, 104] on input "co-branded-hub|Facebook & Instagram|Social Media|FBIG - Premium Carousel & Prod…" at bounding box center [450, 97] width 802 height 24
click at [258, 102] on input "co-branded-hub|Facebook & Instagram|Social Media|FBIG - Premium Carousel & Prod…" at bounding box center [450, 97] width 802 height 24
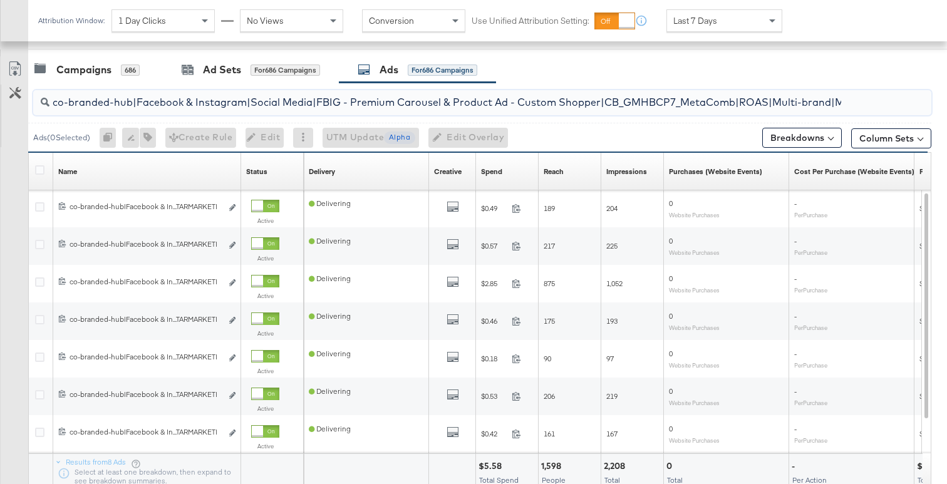
click at [258, 102] on input "co-branded-hub|Facebook & Instagram|Social Media|FBIG - Premium Carousel & Prod…" at bounding box center [450, 97] width 802 height 24
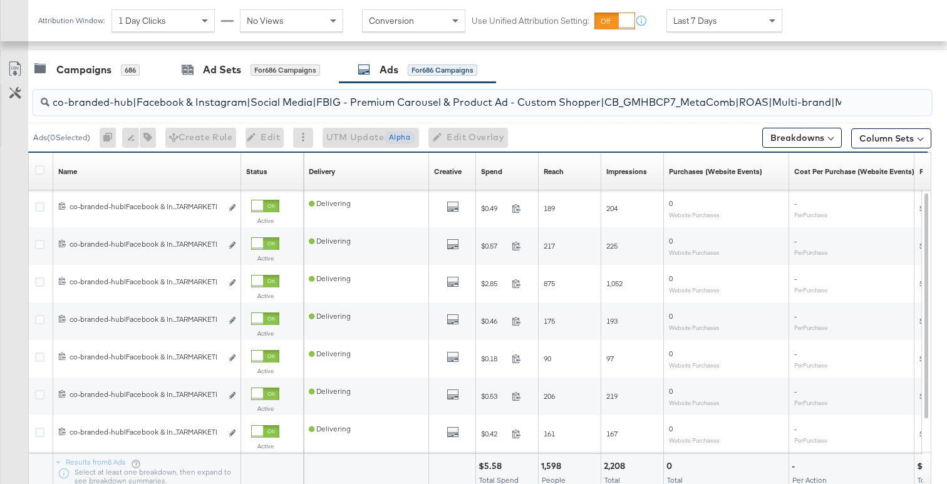
click at [258, 102] on input "co-branded-hub|Facebook & Instagram|Social Media|FBIG - Premium Carousel & Prod…" at bounding box center [450, 97] width 802 height 24
click at [56, 105] on input "co-branded-hub|Facebook & Instagram|Social Media|FBIG - Premium Carousel & Prod…" at bounding box center [450, 97] width 802 height 24
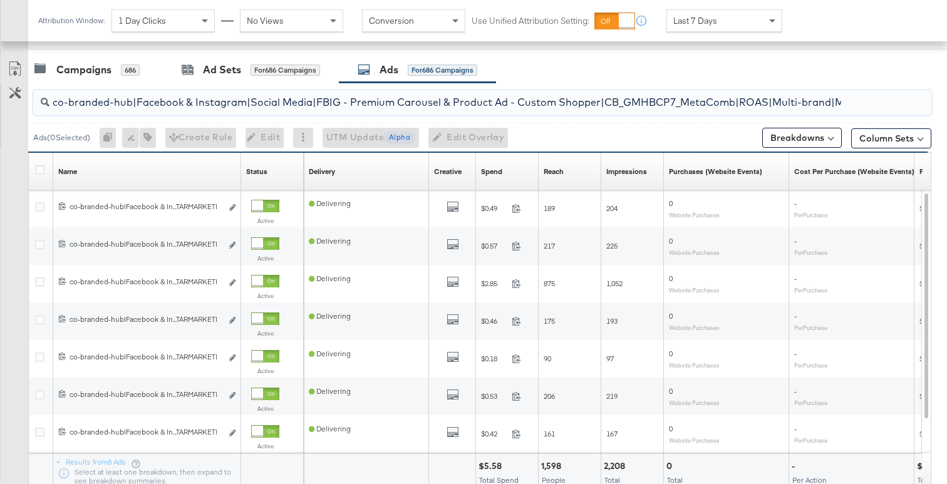
drag, startPoint x: 51, startPoint y: 104, endPoint x: 435, endPoint y: 132, distance: 385.1
click at [397, 133] on div "co-branded-hub|Facebook & Instagram|Social Media|FBIG - Premium Carousel & Prod…" at bounding box center [466, 118] width 932 height 70
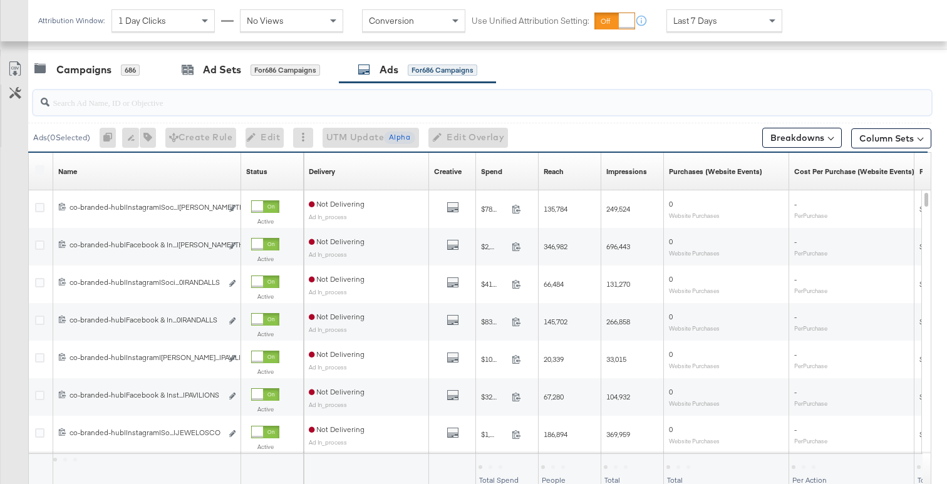
paste input "co-branded-hub|Facebook & Instagram|Social Media|FBIG - Premium Carousel & Prod…"
type input "co-branded-hub|Facebook & Instagram|Social Media|FBIG - Premium Carousel & Prod…"
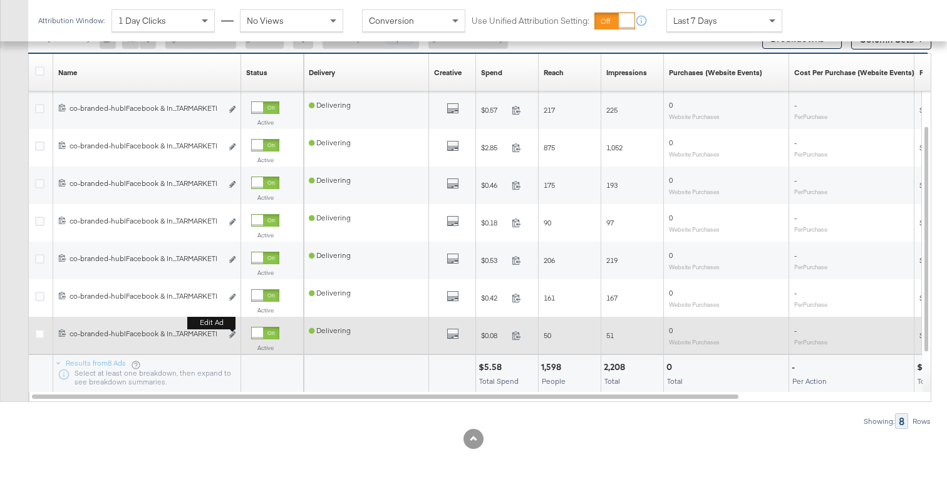
click at [231, 330] on b "Edit ad" at bounding box center [211, 322] width 48 height 13
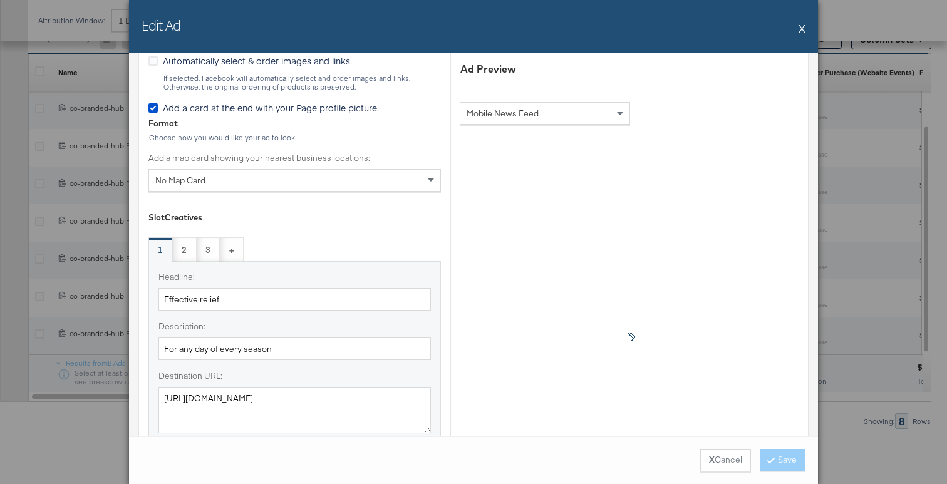
scroll to position [639, 0]
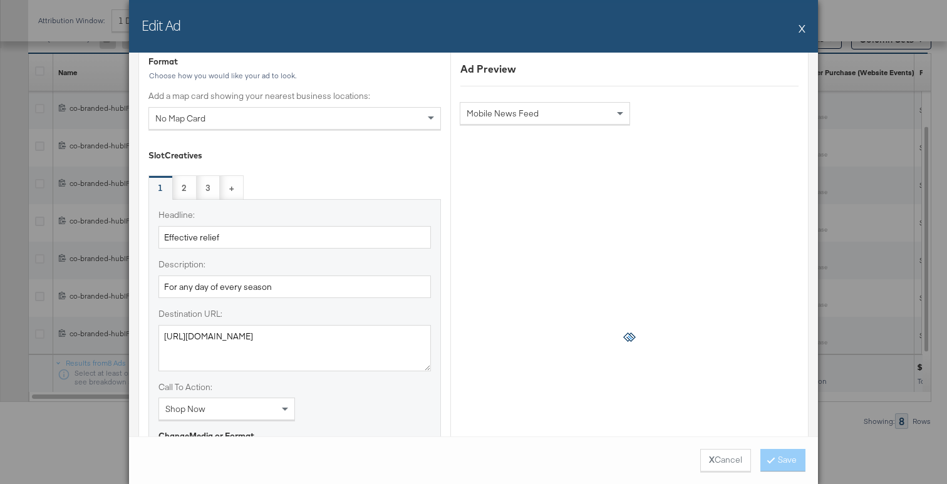
click at [801, 31] on button "X" at bounding box center [802, 28] width 7 height 25
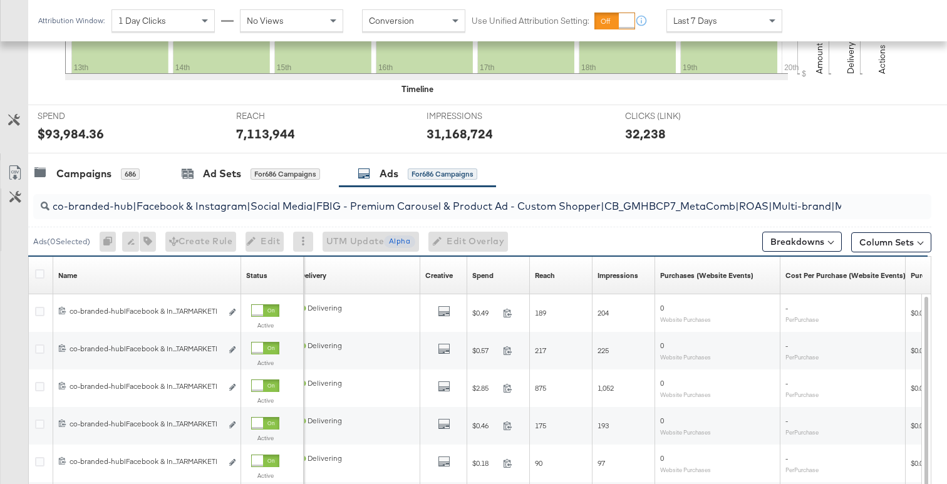
scroll to position [444, 0]
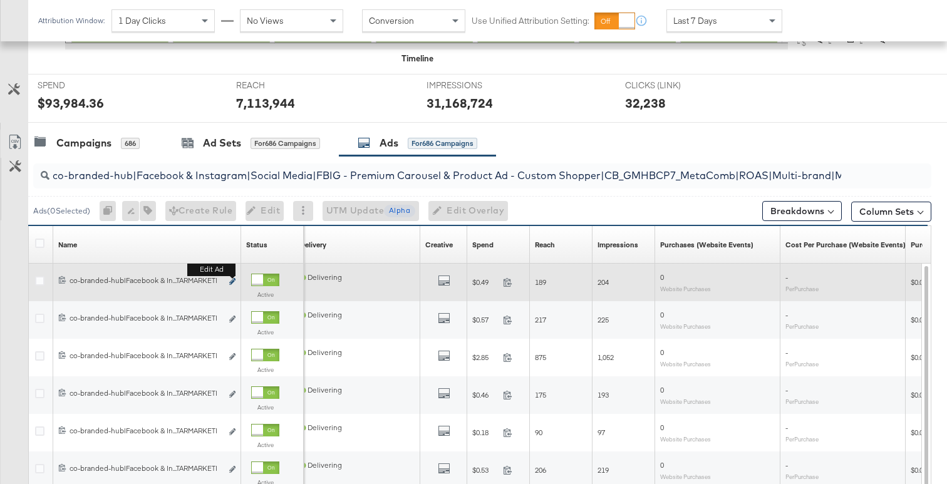
click at [232, 285] on icon "link" at bounding box center [232, 281] width 6 height 7
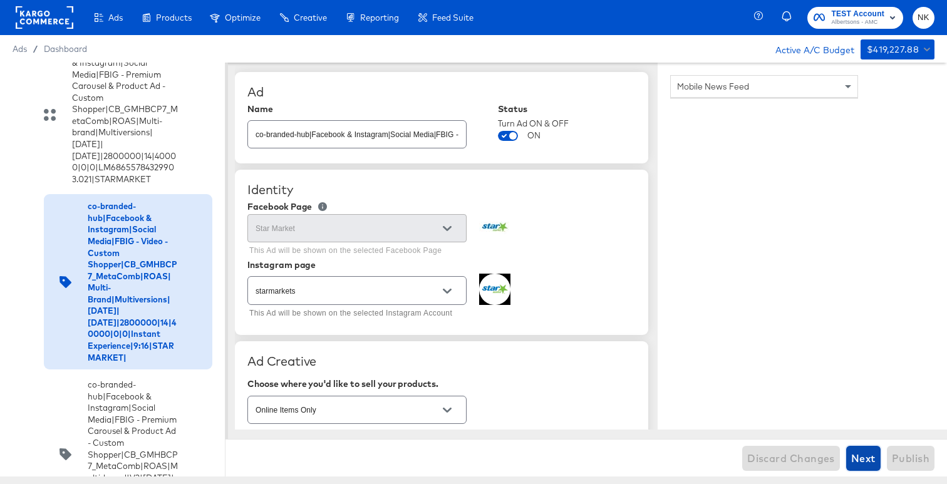
click at [865, 457] on span "Next" at bounding box center [863, 459] width 24 height 18
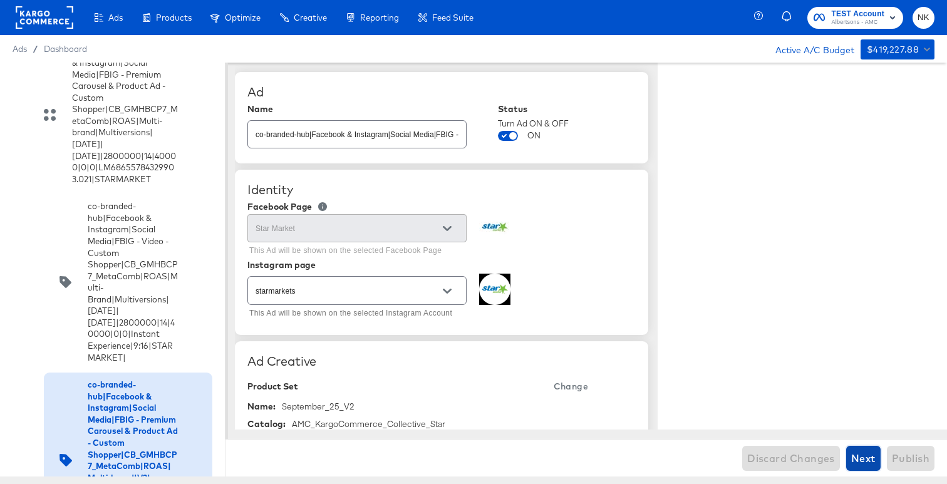
type textarea "x"
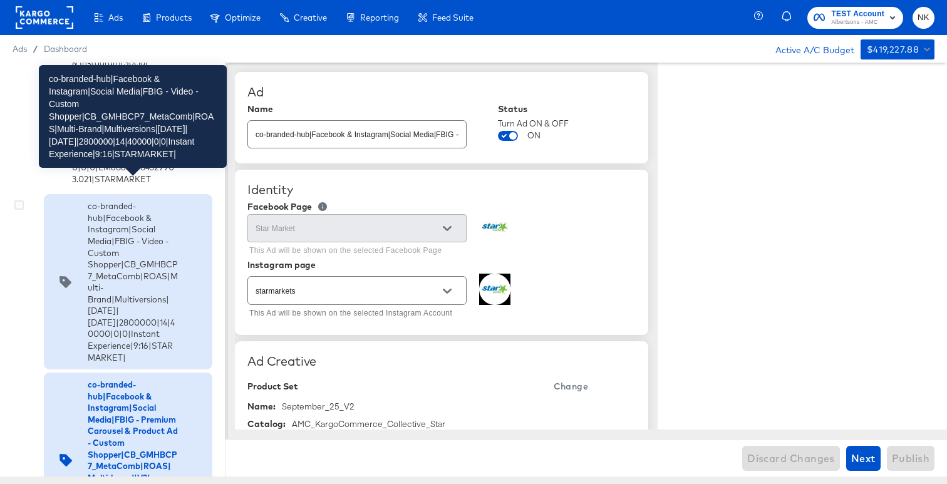
click at [156, 308] on div "co-branded-hub|Facebook & Instagram|Social Media|FBIG - Video - Custom Shopper|…" at bounding box center [133, 281] width 90 height 163
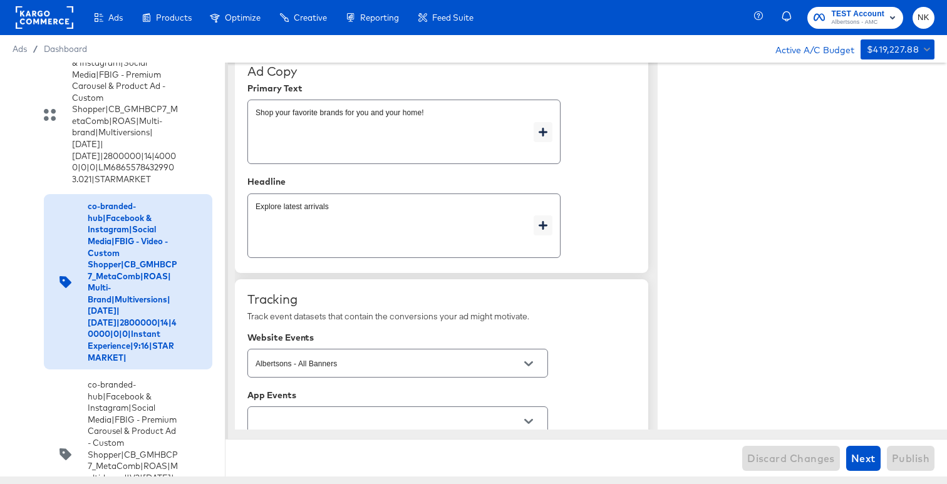
type textarea "x"
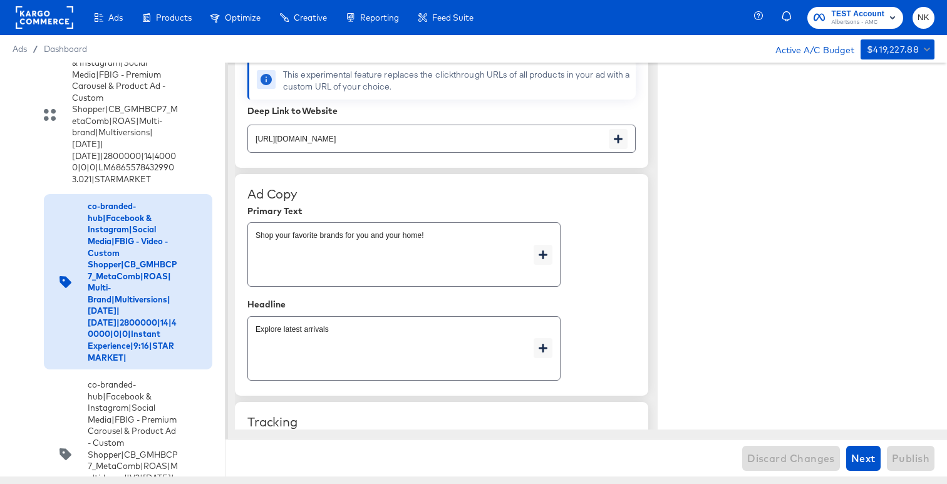
type textarea "x"
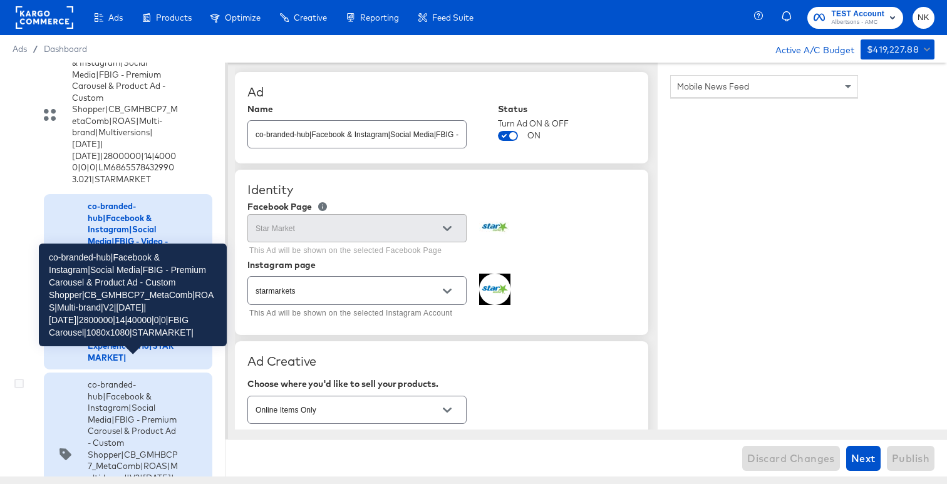
click at [152, 398] on div "co-branded-hub|Facebook & Instagram|Social Media|FBIG - Premium Carousel & Prod…" at bounding box center [133, 454] width 90 height 151
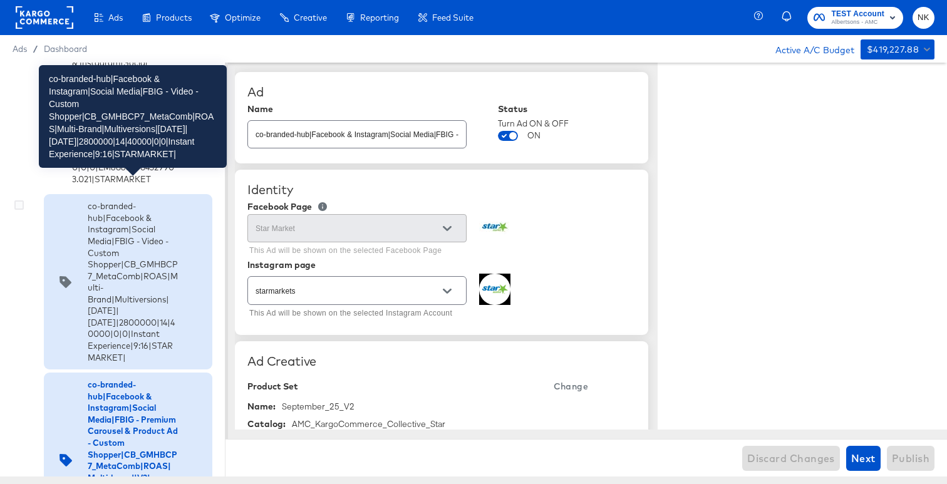
type textarea "x"
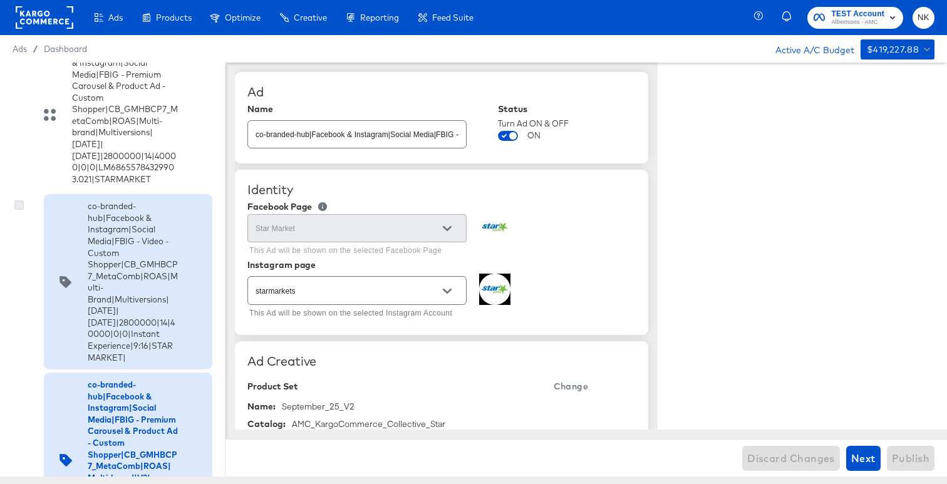
click at [15, 200] on icon at bounding box center [18, 204] width 9 height 9
click at [0, 0] on input "checkbox" at bounding box center [0, 0] width 0 height 0
type textarea "x"
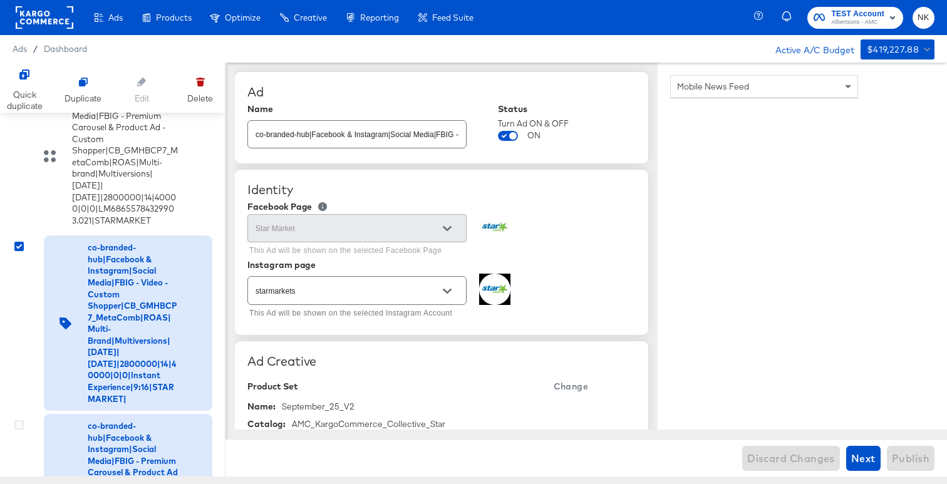
scroll to position [224, 0]
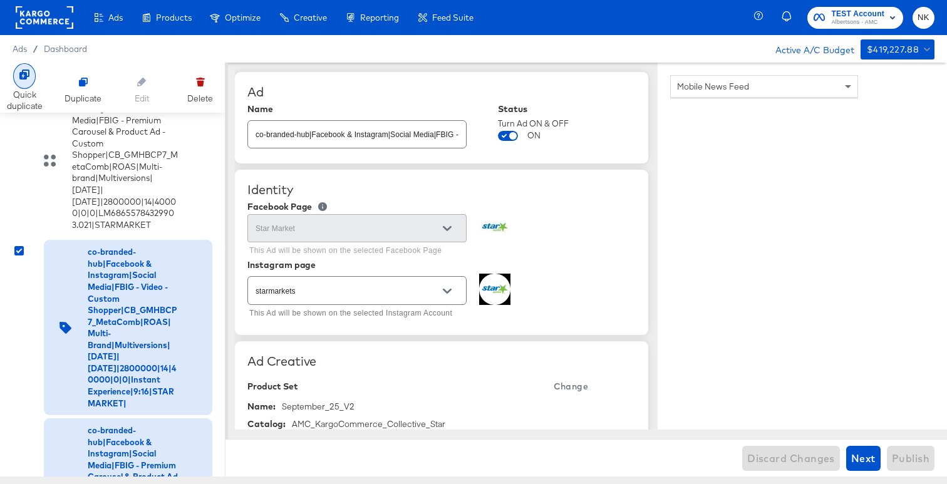
click at [31, 89] on div "Quick duplicate" at bounding box center [25, 100] width 36 height 23
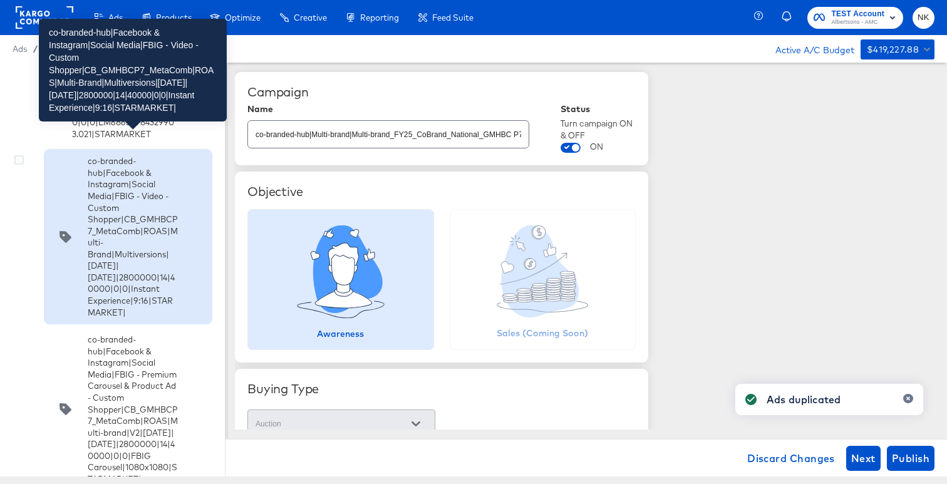
scroll to position [279, 0]
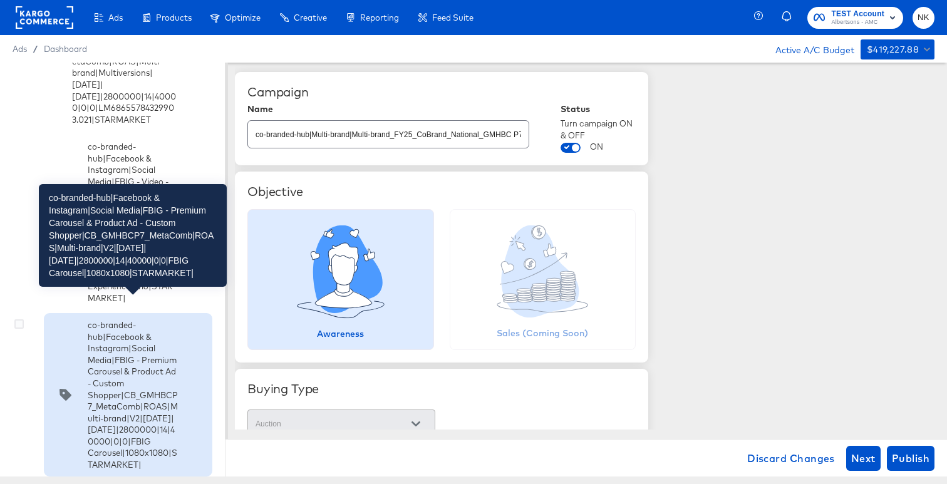
click at [116, 339] on div "co-branded-hub|Facebook & Instagram|Social Media|FBIG - Premium Carousel & Prod…" at bounding box center [133, 395] width 90 height 151
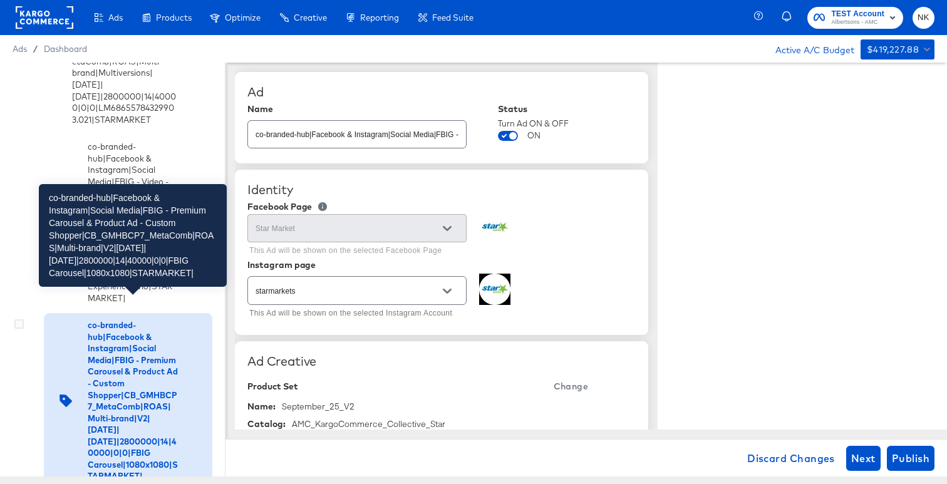
type textarea "x"
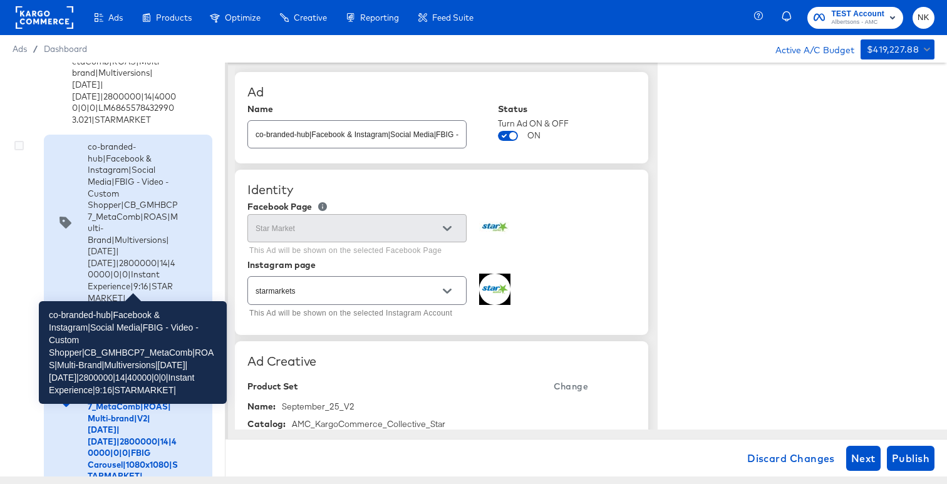
click at [143, 264] on div "co-branded-hub|Facebook & Instagram|Social Media|FBIG - Video - Custom Shopper|…" at bounding box center [133, 222] width 90 height 163
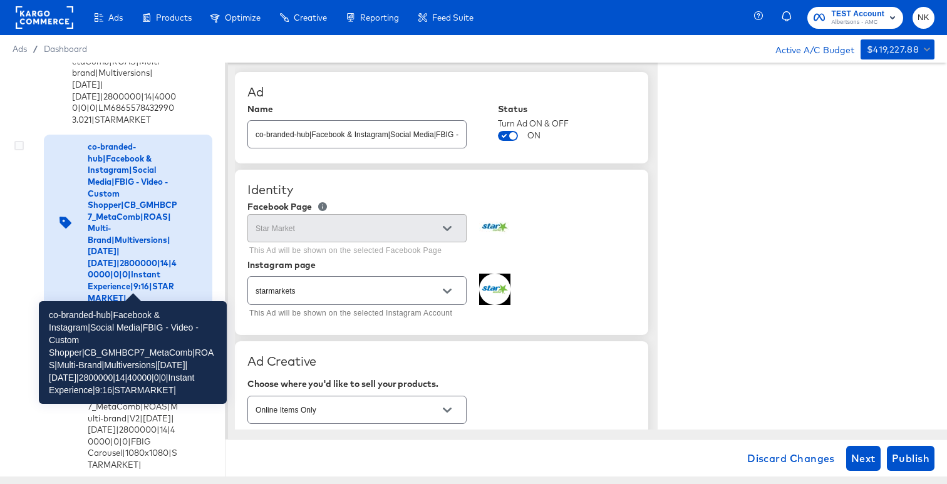
type textarea "x"
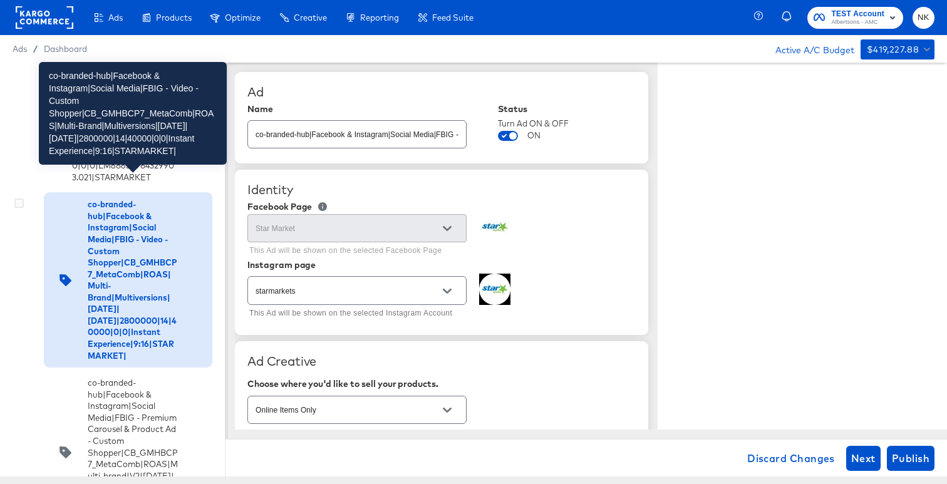
scroll to position [215, 0]
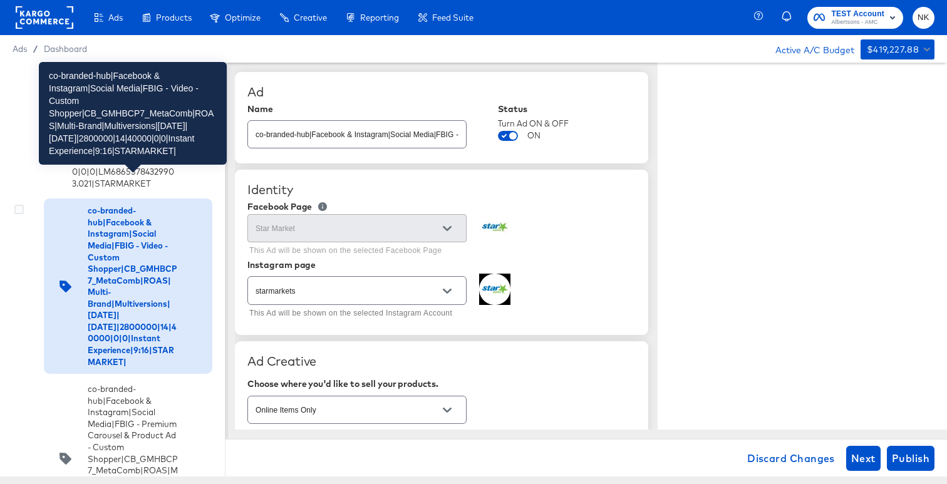
type textarea "x"
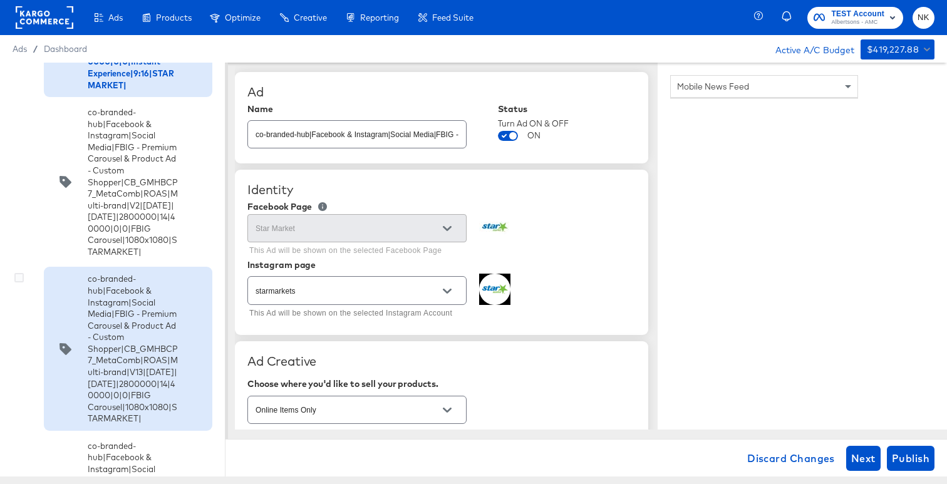
scroll to position [503, 0]
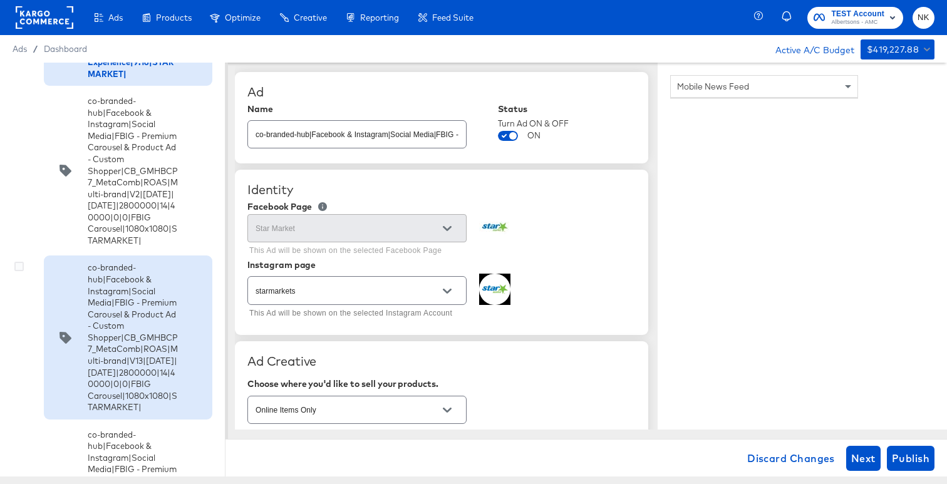
click at [185, 353] on div "co-branded-hub|Facebook & Instagram|Social Media|FBIG - Premium Carousel & Prod…" at bounding box center [128, 337] width 150 height 151
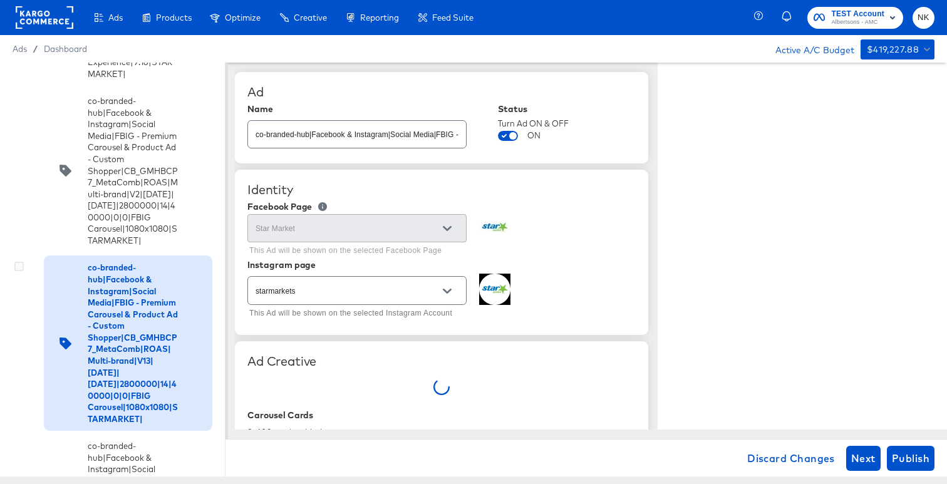
type textarea "x"
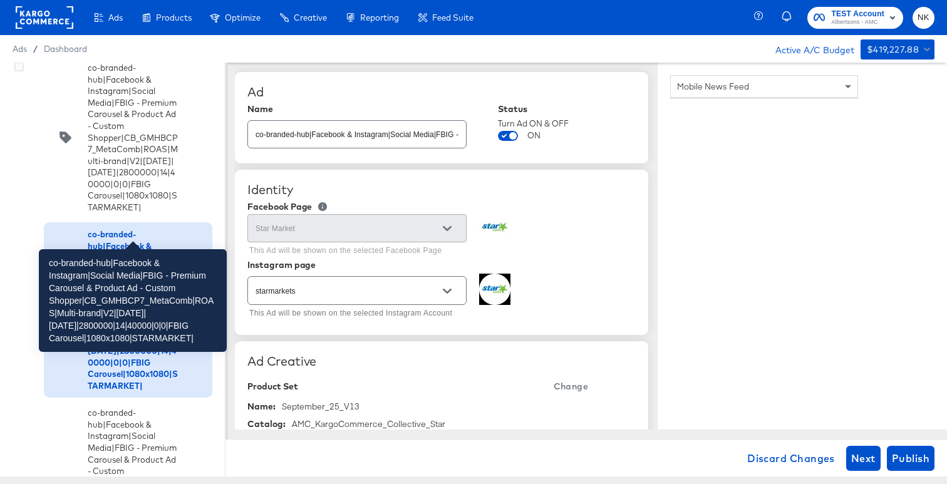
scroll to position [395, 0]
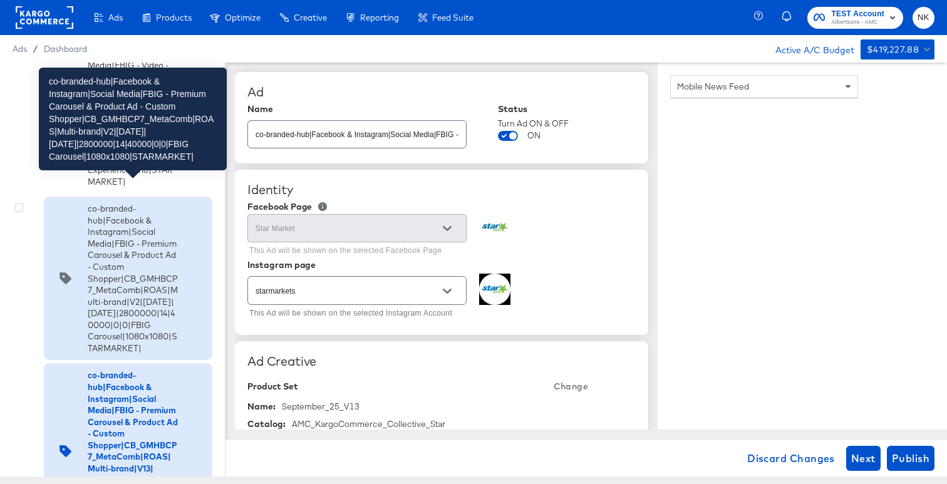
click at [132, 269] on div "co-branded-hub|Facebook & Instagram|Social Media|FBIG - Premium Carousel & Prod…" at bounding box center [133, 278] width 90 height 151
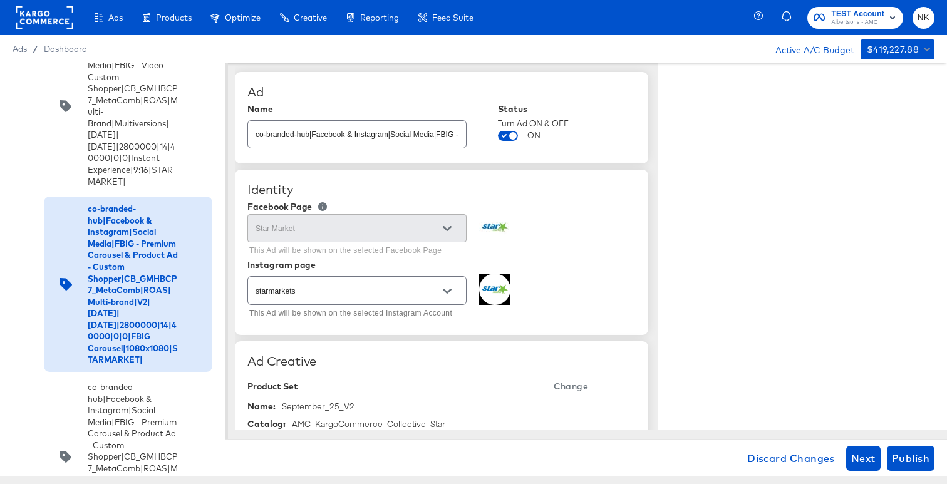
type textarea "x"
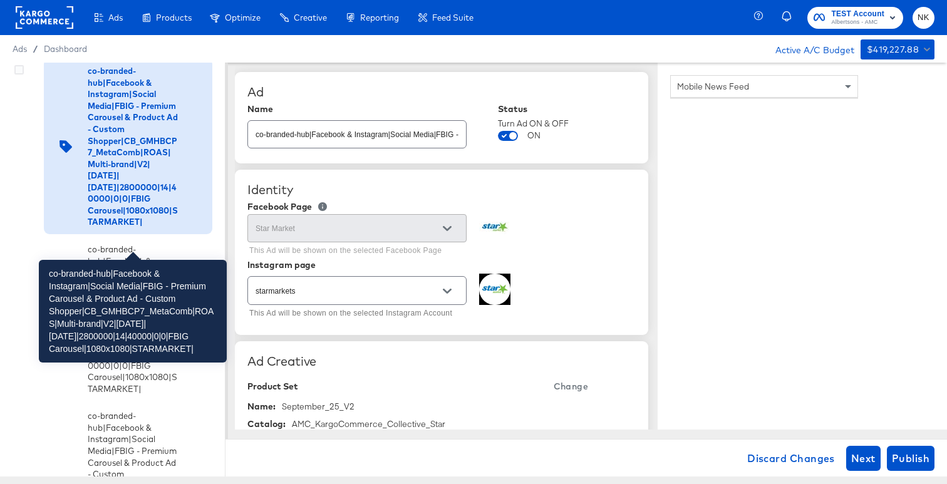
scroll to position [665, 0]
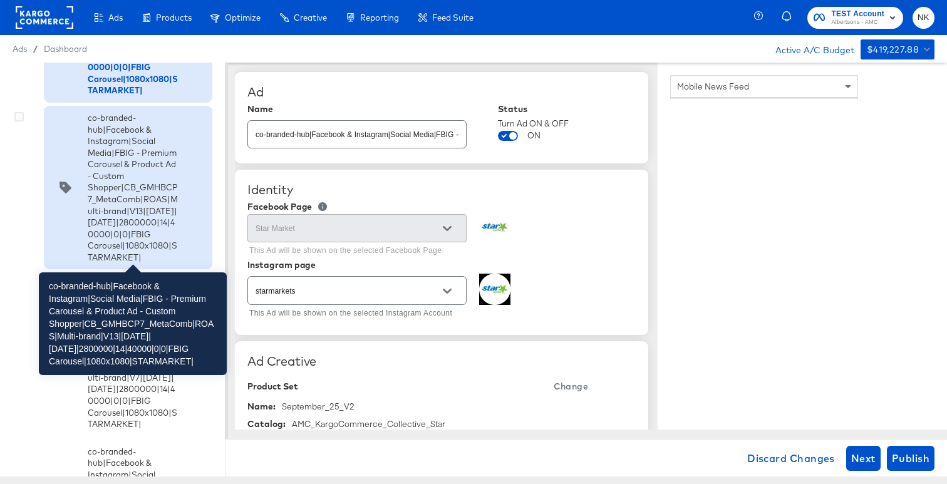
click at [137, 241] on div "co-branded-hub|Facebook & Instagram|Social Media|FBIG - Premium Carousel & Prod…" at bounding box center [133, 187] width 90 height 151
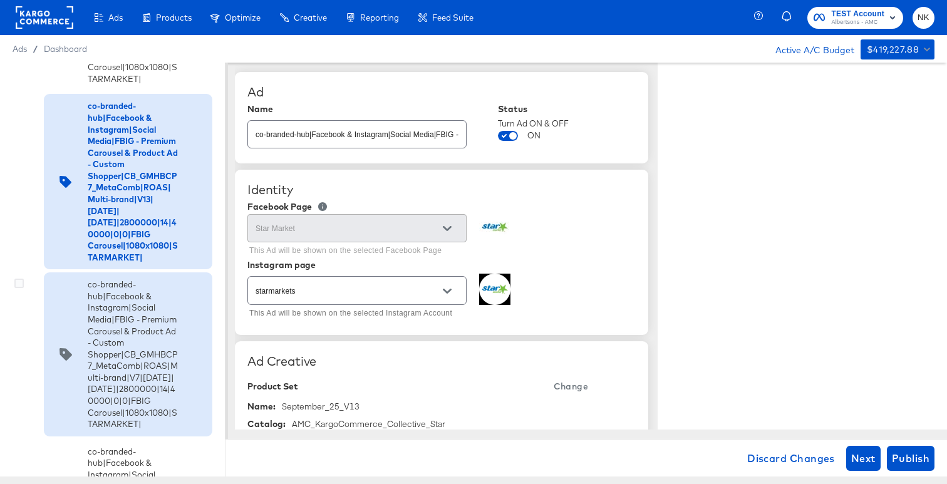
type textarea "x"
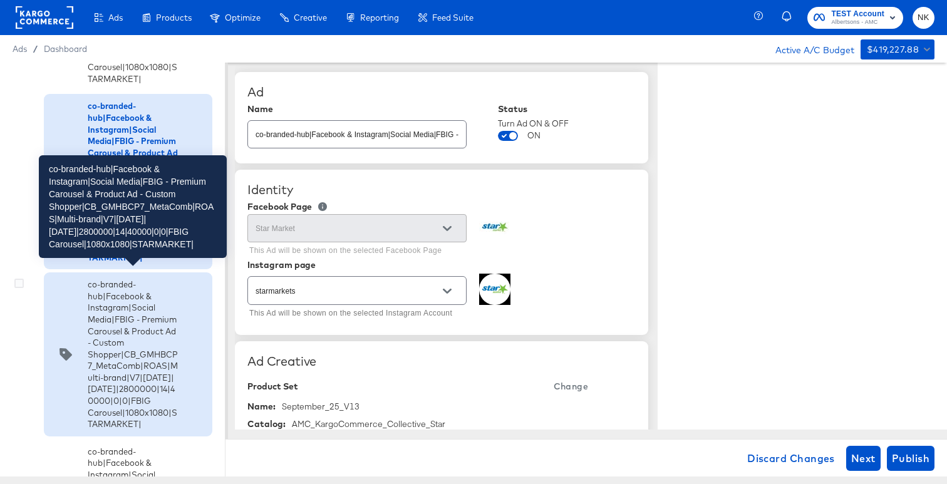
type textarea "x"
click at [123, 334] on div "co-branded-hub|Facebook & Instagram|Social Media|FBIG - Premium Carousel & Prod…" at bounding box center [133, 354] width 90 height 151
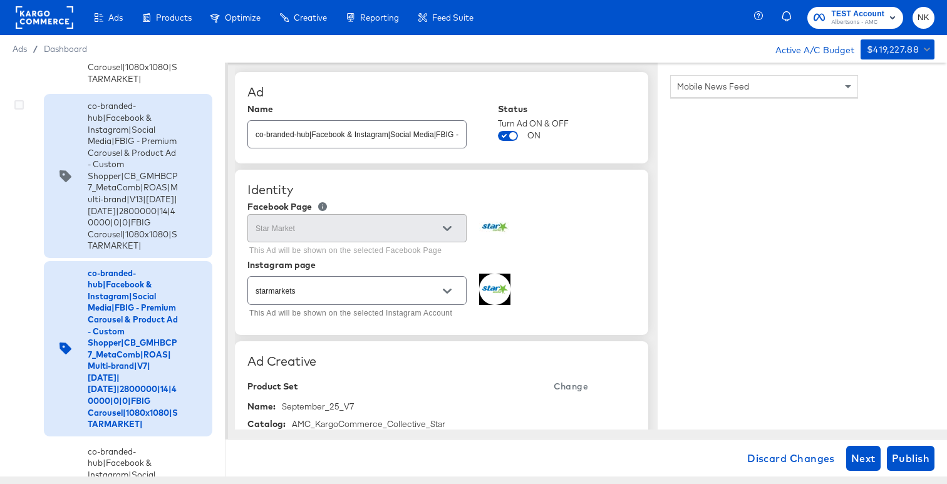
type textarea "x"
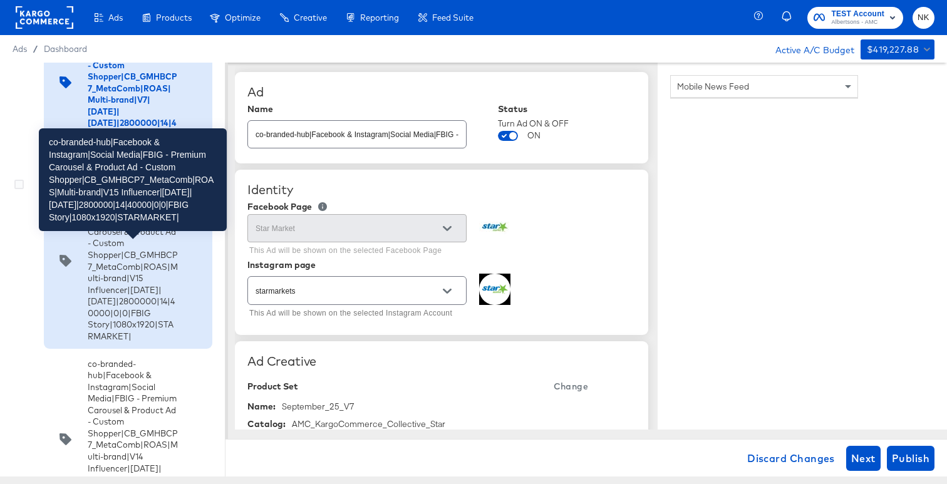
scroll to position [974, 0]
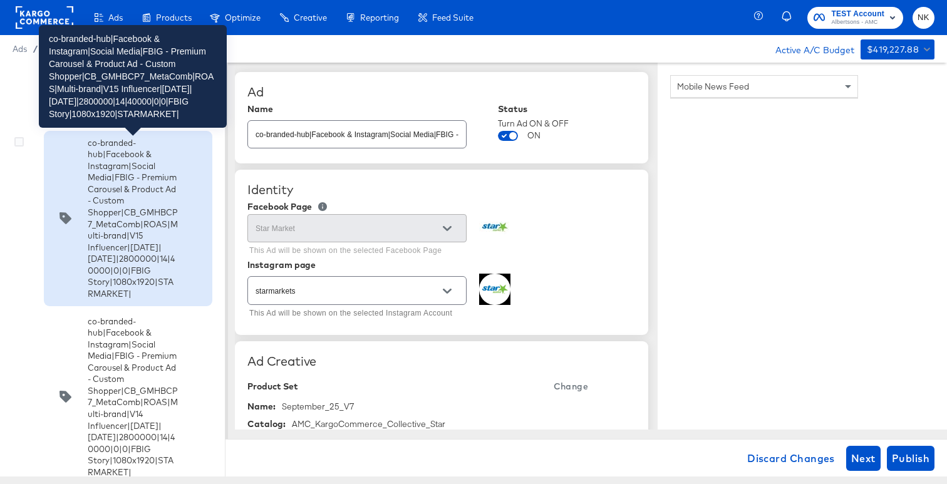
click at [127, 239] on div "co-branded-hub|Facebook & Instagram|Social Media|FBIG - Premium Carousel & Prod…" at bounding box center [133, 218] width 90 height 163
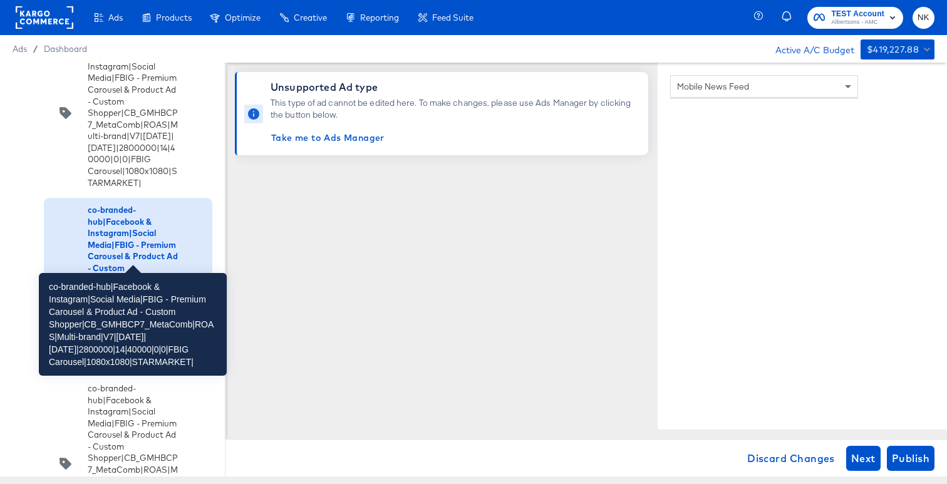
scroll to position [825, 0]
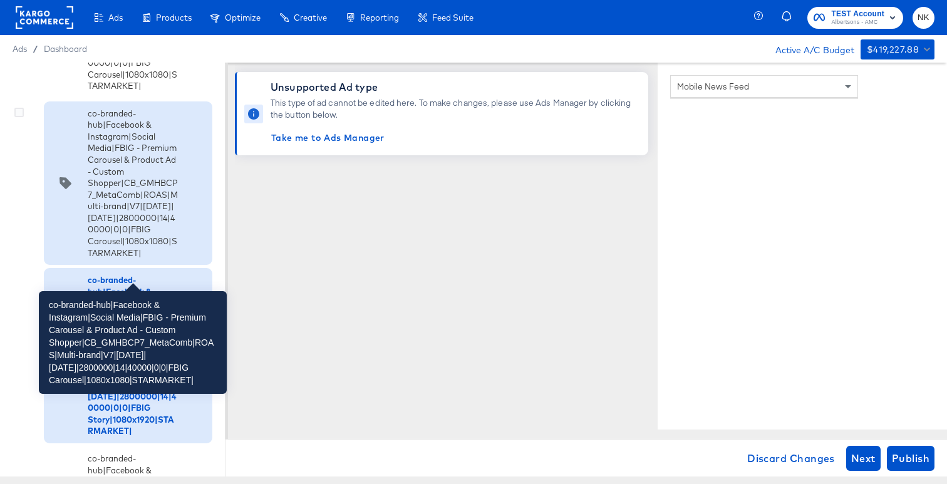
click at [125, 214] on div "co-branded-hub|Facebook & Instagram|Social Media|FBIG - Premium Carousel & Prod…" at bounding box center [133, 183] width 90 height 151
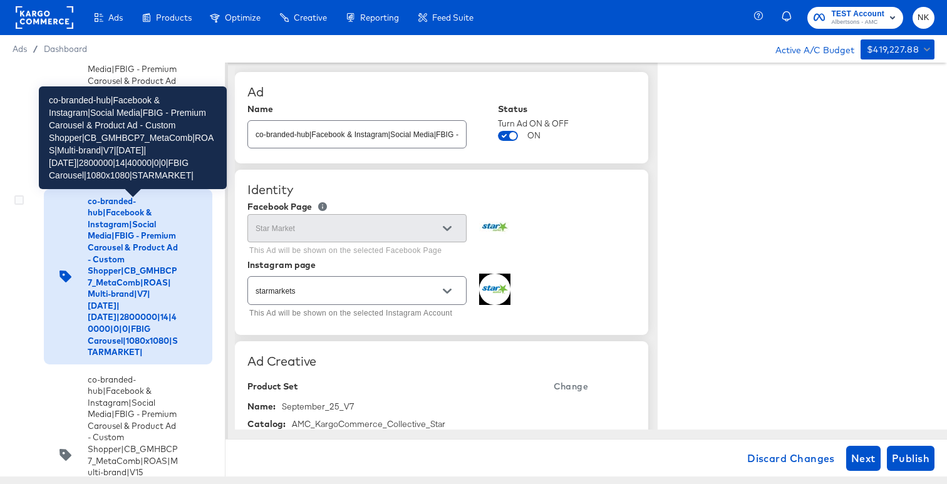
type textarea "x"
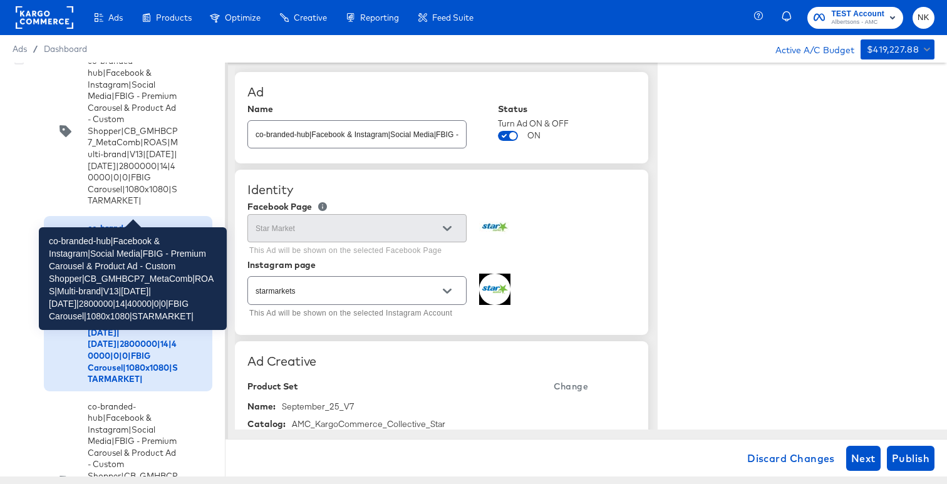
scroll to position [670, 0]
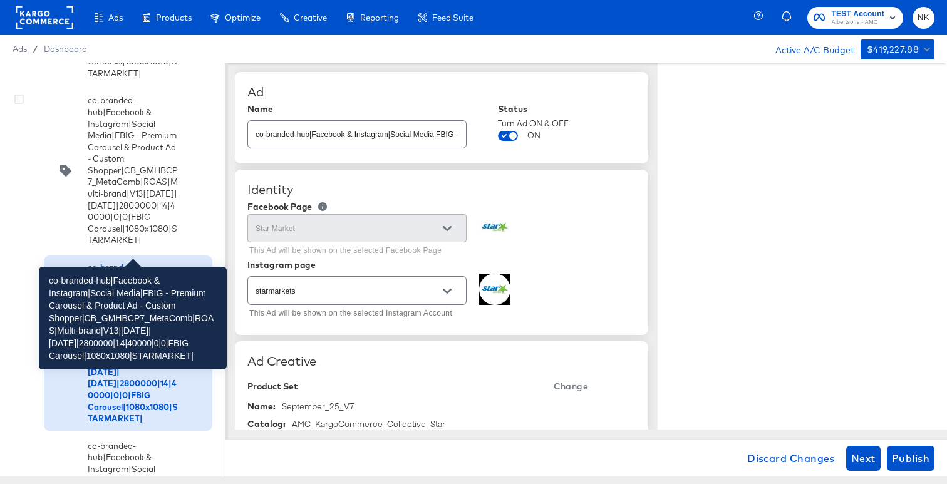
type textarea "x"
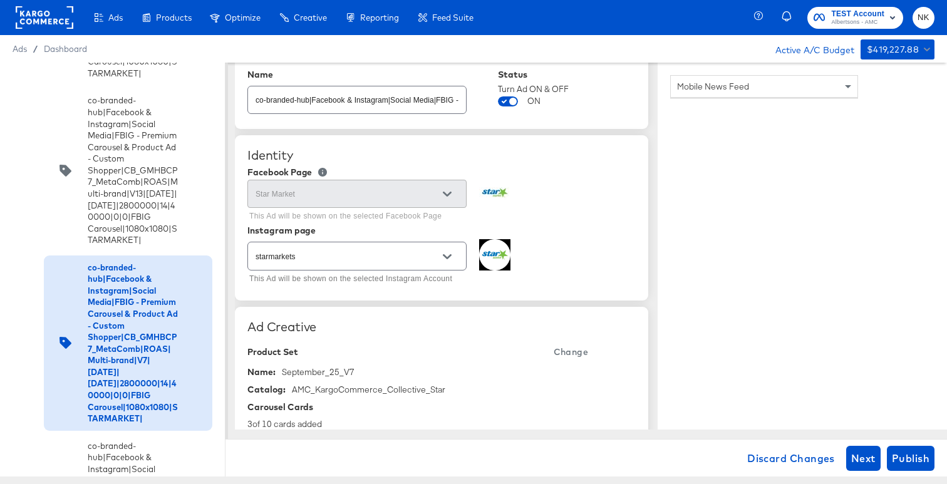
scroll to position [70, 0]
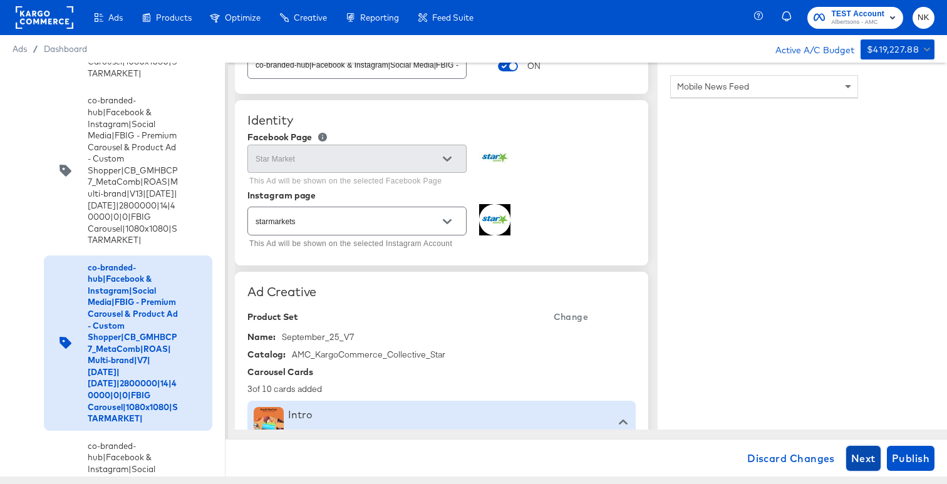
click at [863, 457] on span "Next" at bounding box center [863, 459] width 24 height 18
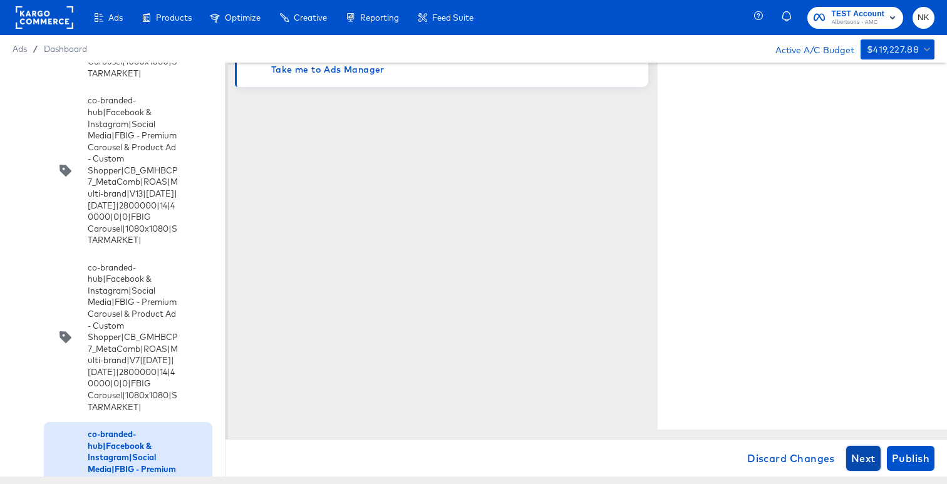
scroll to position [0, 0]
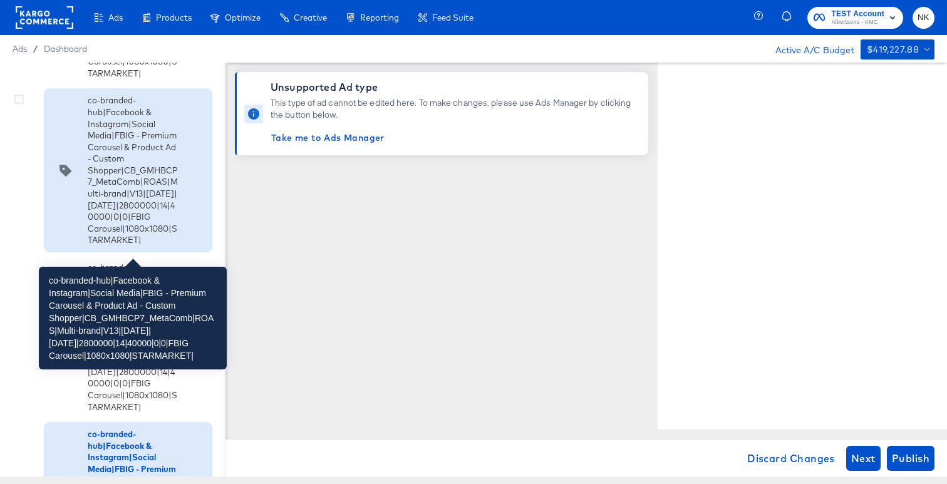
click at [164, 202] on div "co-branded-hub|Facebook & Instagram|Social Media|FBIG - Premium Carousel & Prod…" at bounding box center [133, 170] width 90 height 151
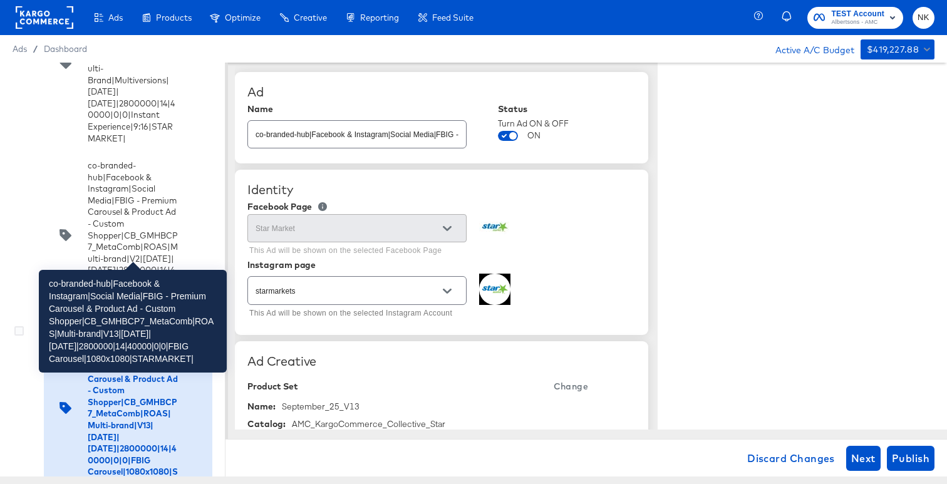
scroll to position [382, 0]
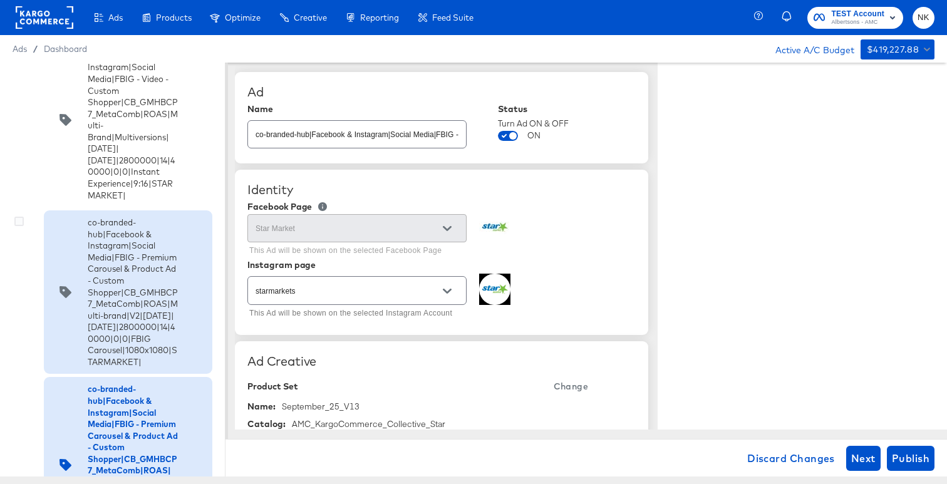
type textarea "x"
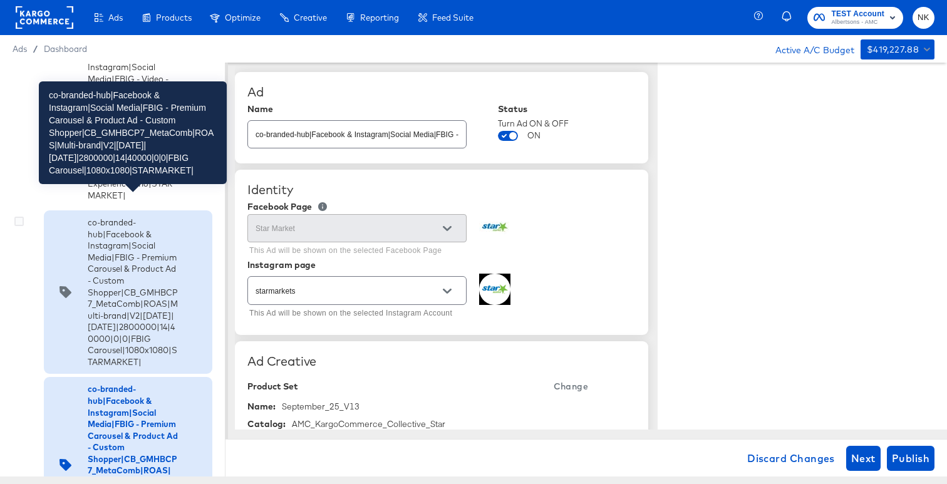
click at [160, 239] on div "co-branded-hub|Facebook & Instagram|Social Media|FBIG - Premium Carousel & Prod…" at bounding box center [133, 292] width 90 height 151
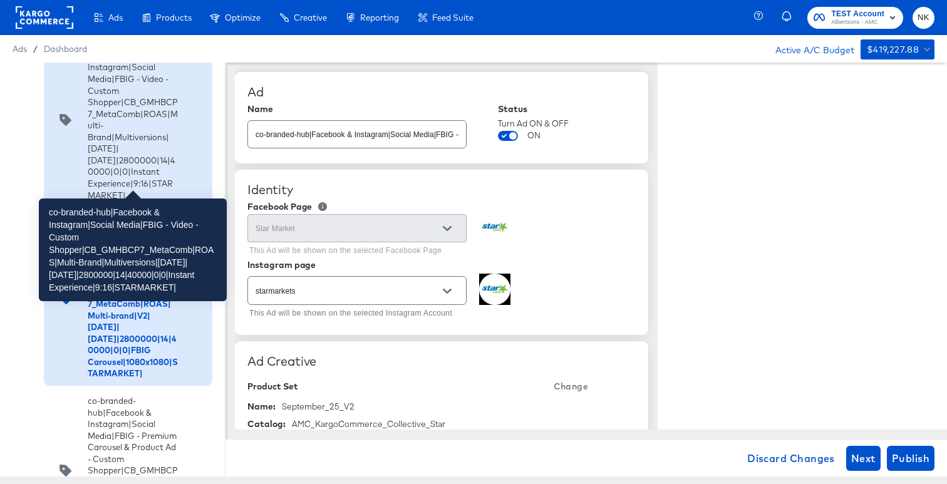
type textarea "x"
click at [169, 157] on div "co-branded-hub|Facebook & Instagram|Social Media|FBIG - Video - Custom Shopper|…" at bounding box center [133, 119] width 90 height 163
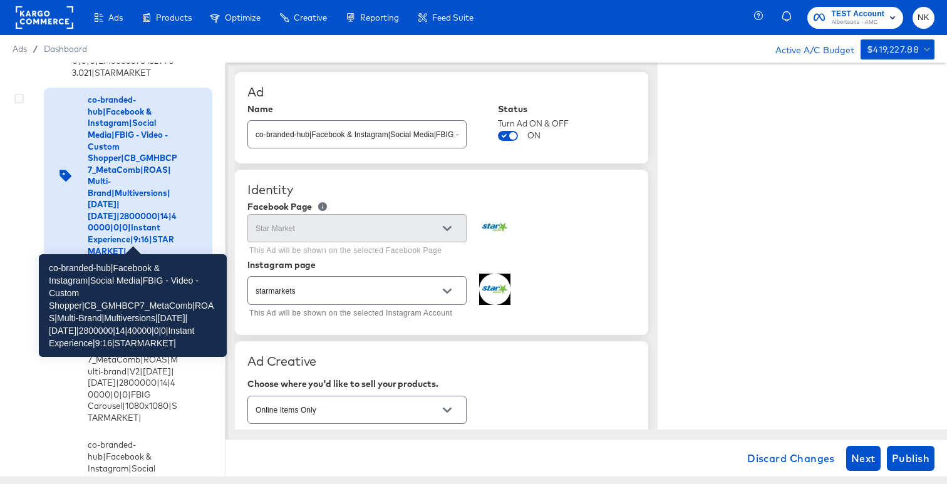
type textarea "x"
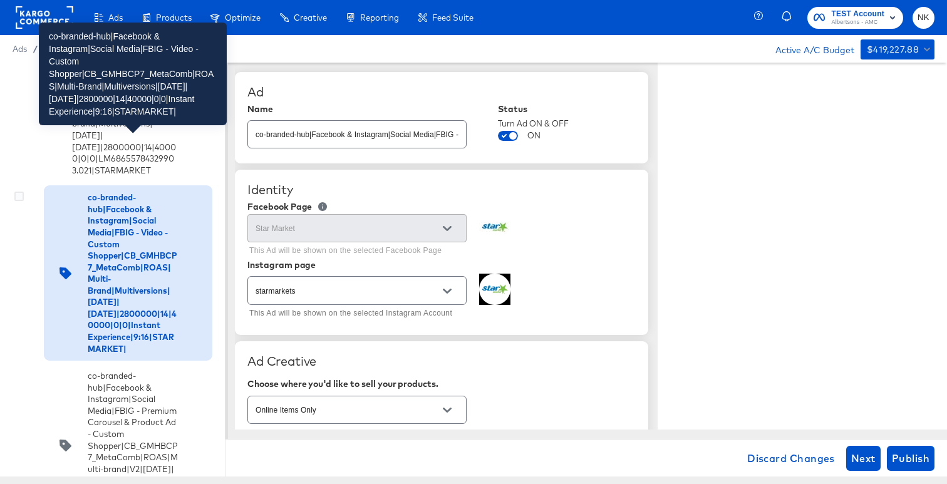
scroll to position [170, 0]
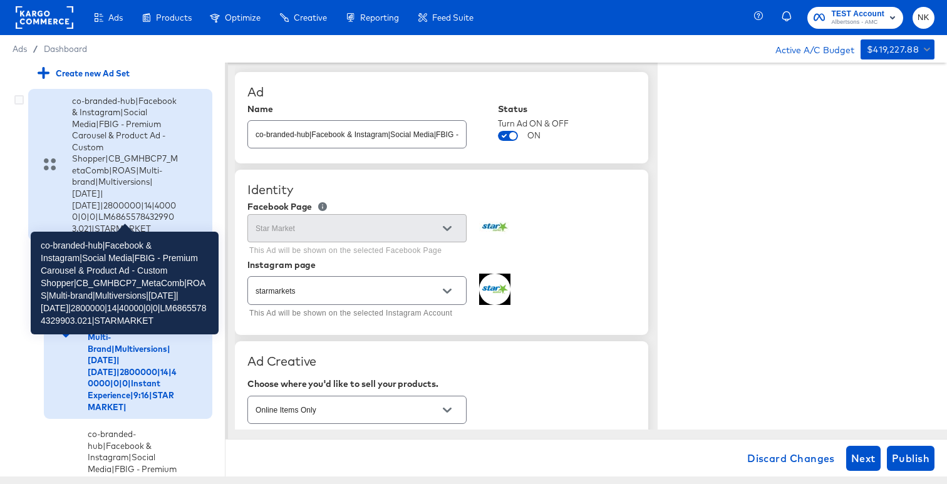
type textarea "x"
click at [164, 170] on div "co-branded-hub|Facebook & Instagram|Social Media|FBIG - Premium Carousel & Prod…" at bounding box center [125, 165] width 106 height 140
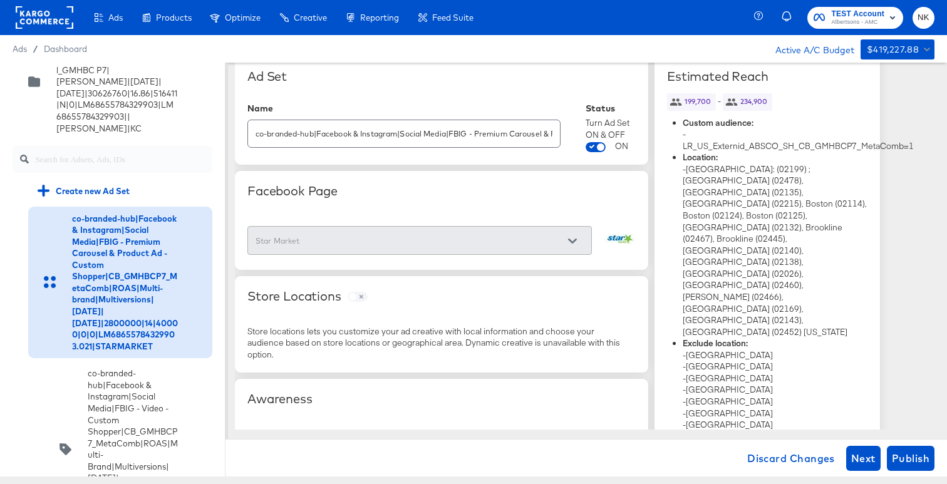
scroll to position [0, 0]
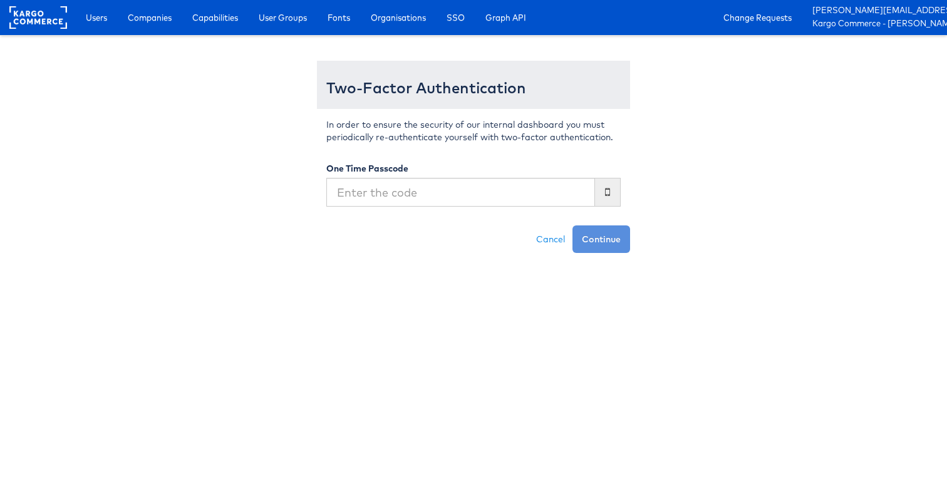
click at [491, 191] on input "text" at bounding box center [460, 192] width 269 height 29
type input "488835"
click at [573, 226] on button "Continue" at bounding box center [602, 240] width 58 height 28
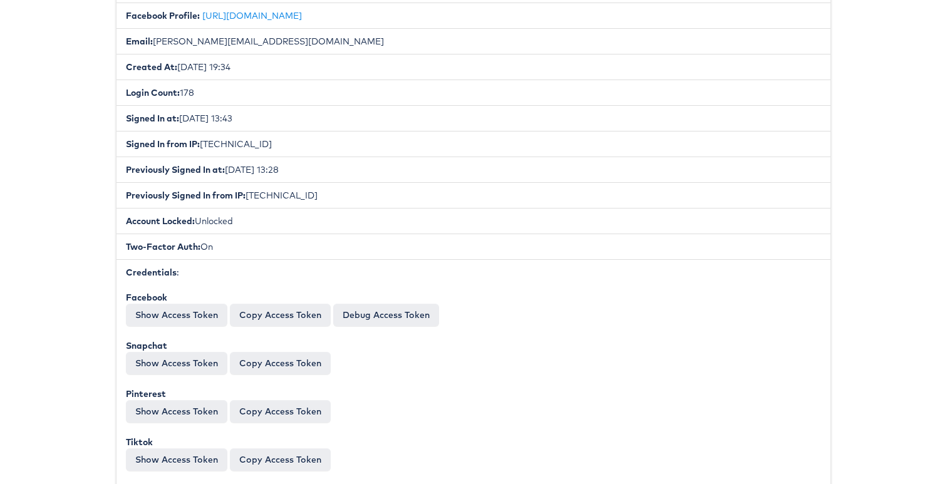
scroll to position [434, 0]
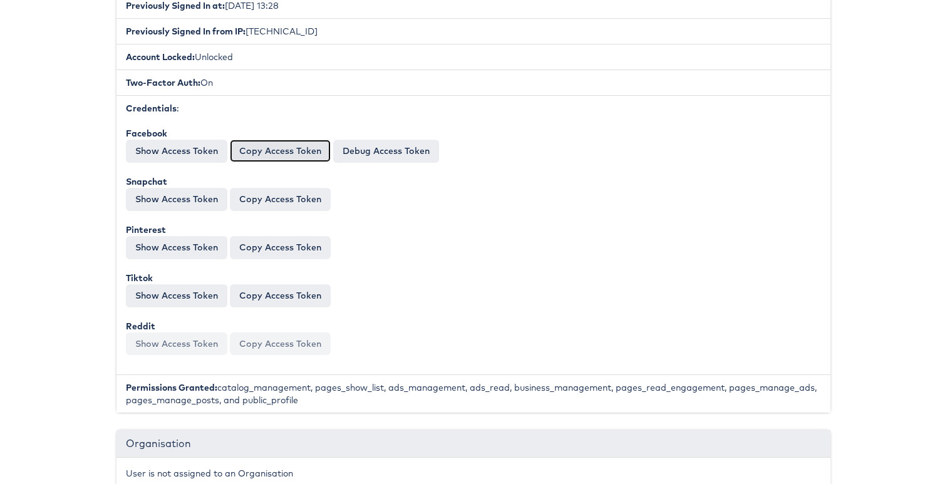
click at [305, 154] on button "Copy Access Token" at bounding box center [280, 151] width 101 height 23
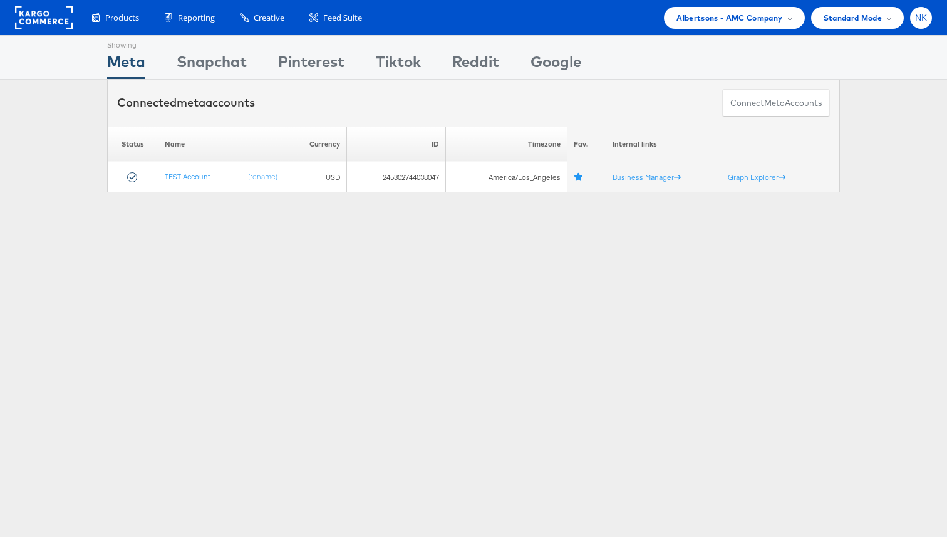
click at [915, 22] on span "NK" at bounding box center [921, 18] width 13 height 8
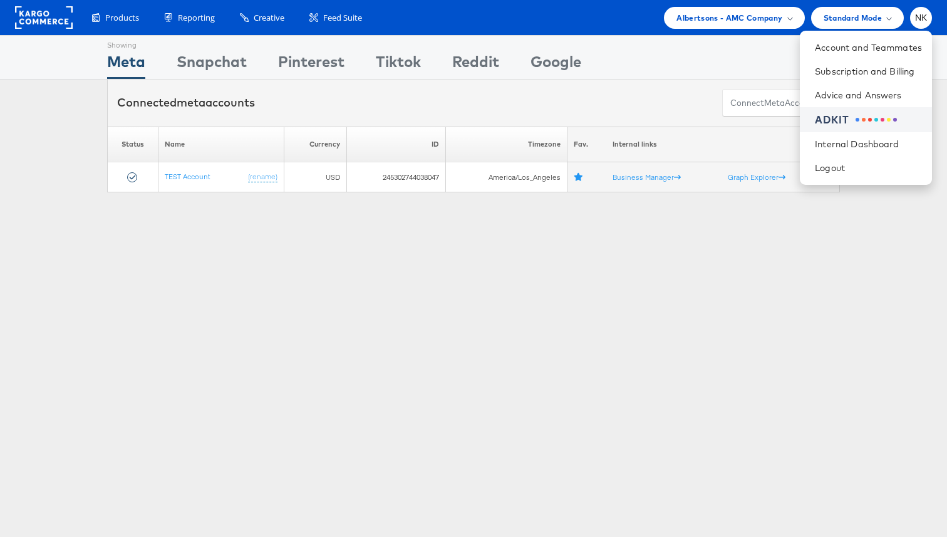
click at [870, 126] on div "ADKIT" at bounding box center [868, 120] width 107 height 14
